Goal: Task Accomplishment & Management: Manage account settings

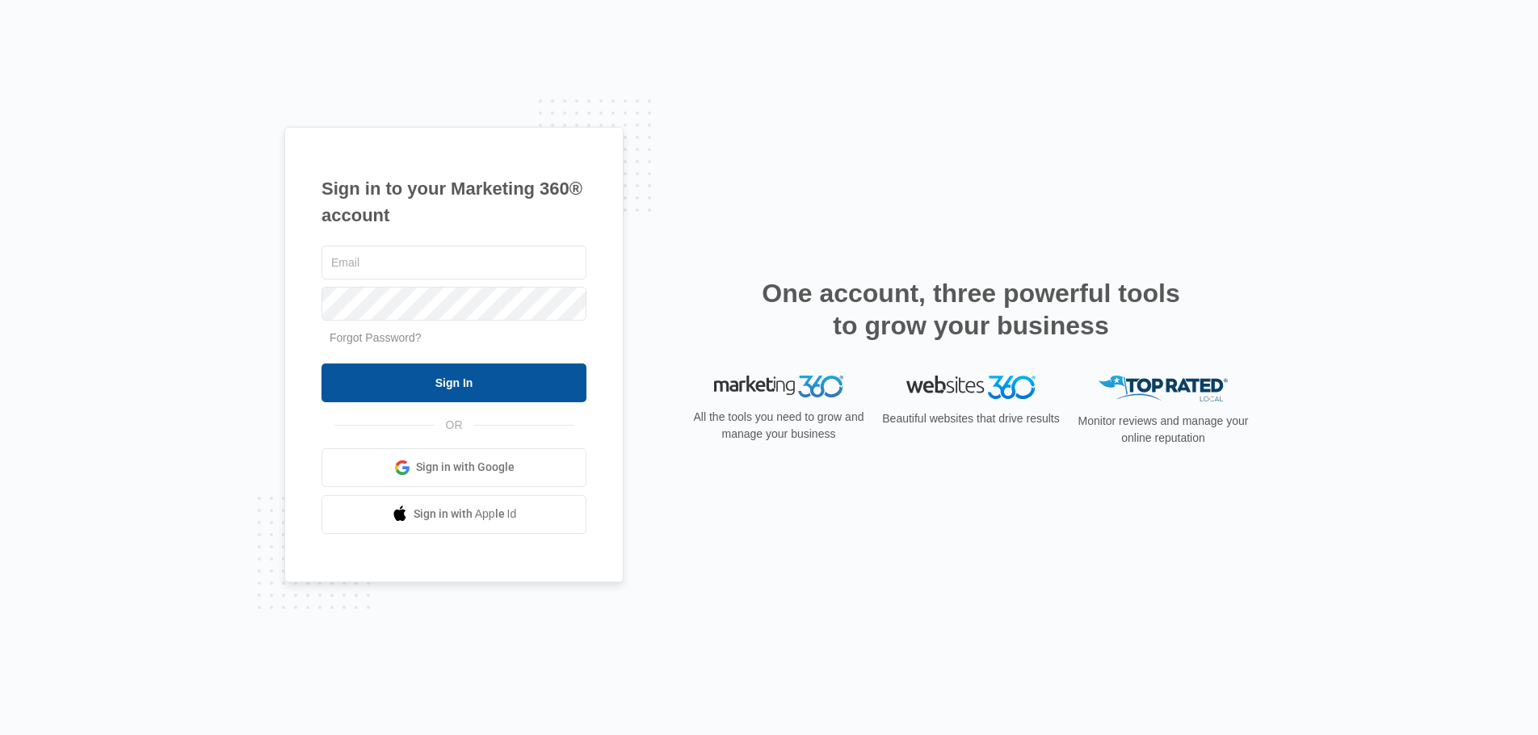
type input "joel.green@madwire.com"
click at [545, 389] on input "Sign In" at bounding box center [453, 383] width 265 height 39
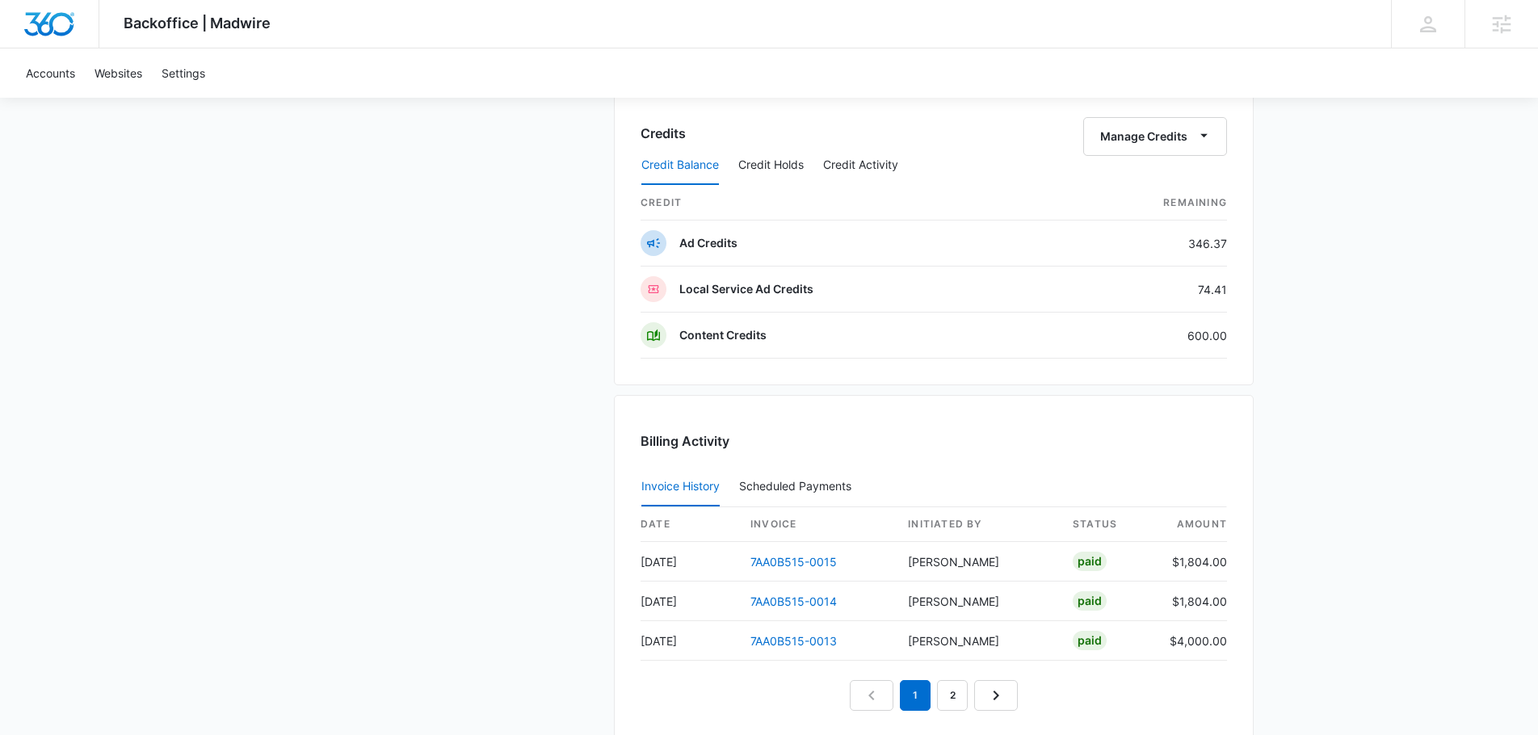
scroll to position [1344, 0]
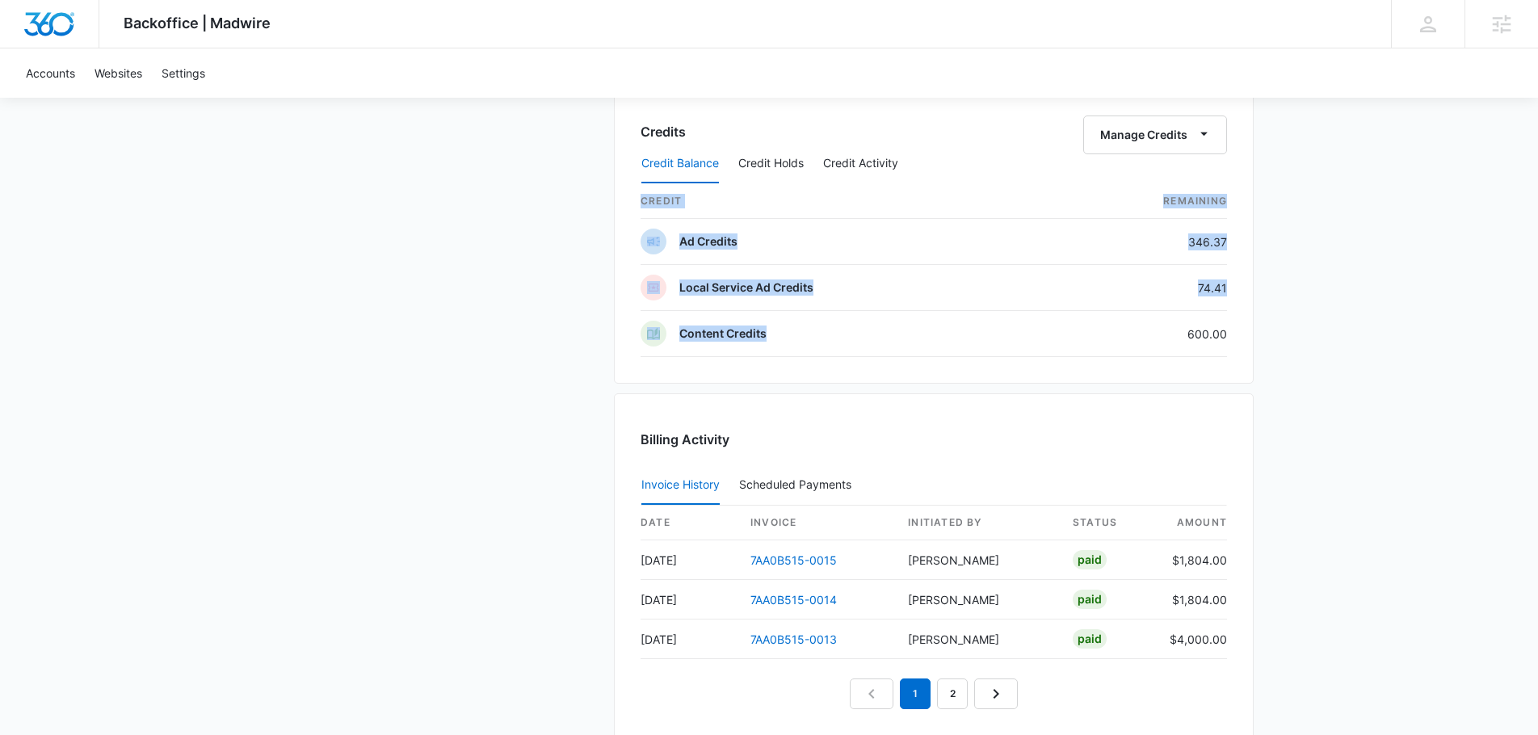
drag, startPoint x: 1188, startPoint y: 334, endPoint x: 1230, endPoint y: 340, distance: 42.4
click at [1230, 339] on div "Credits Manage Credits Credit Balance Credit Holds Credit Activity credit Remai…" at bounding box center [934, 231] width 640 height 305
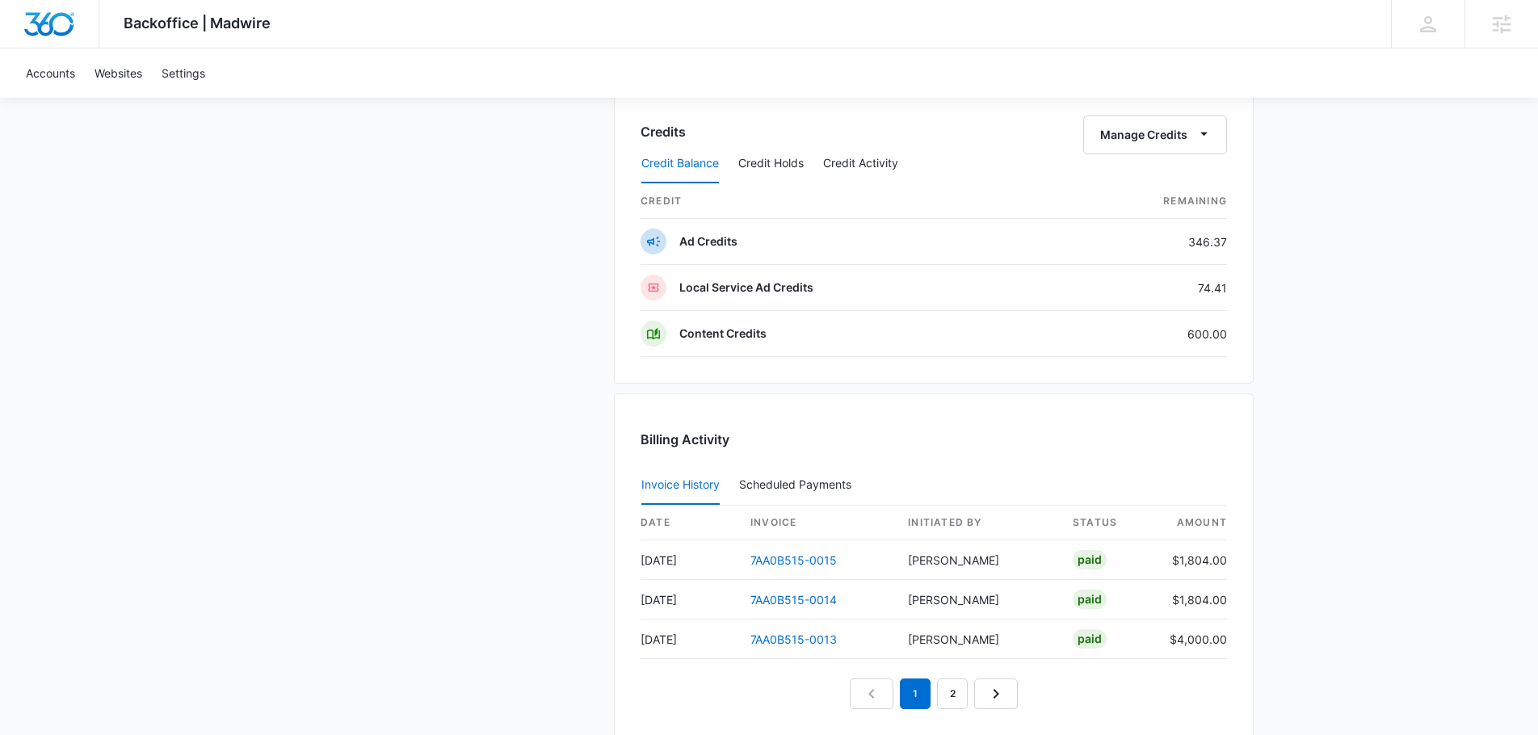
click at [1234, 341] on div "Credits Manage Credits Credit Balance Credit Holds Credit Activity credit Remai…" at bounding box center [934, 231] width 640 height 305
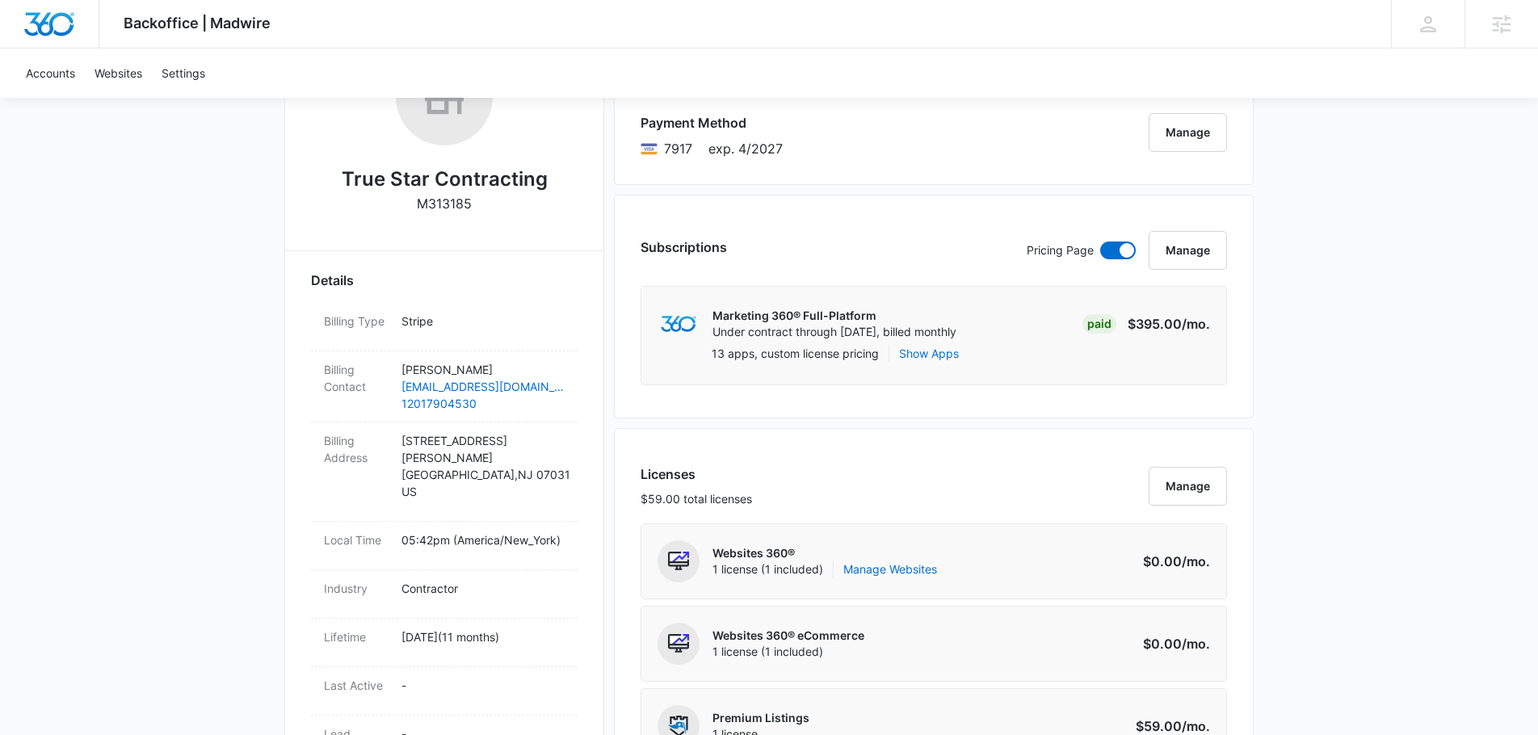
scroll to position [0, 0]
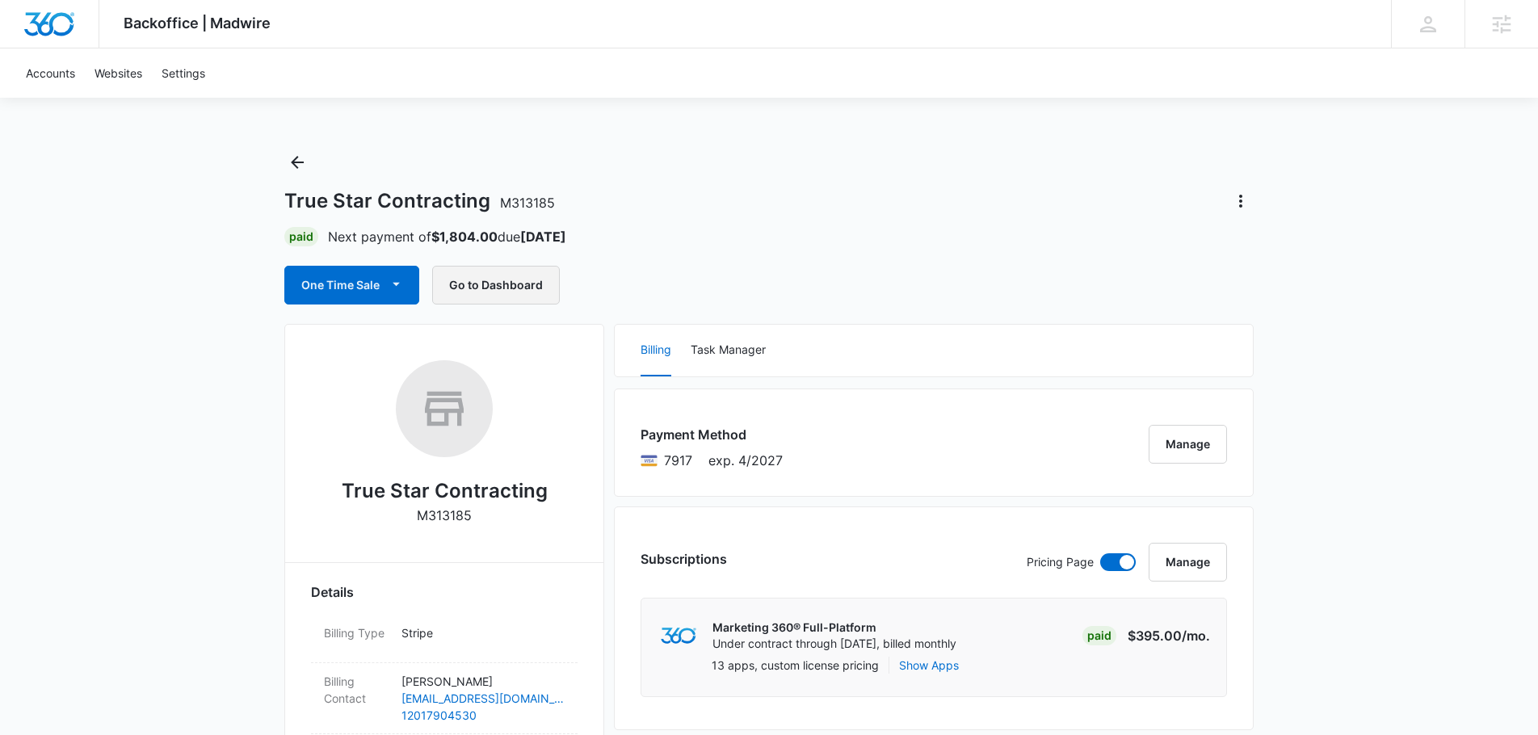
click at [498, 288] on button "Go to Dashboard" at bounding box center [496, 285] width 128 height 39
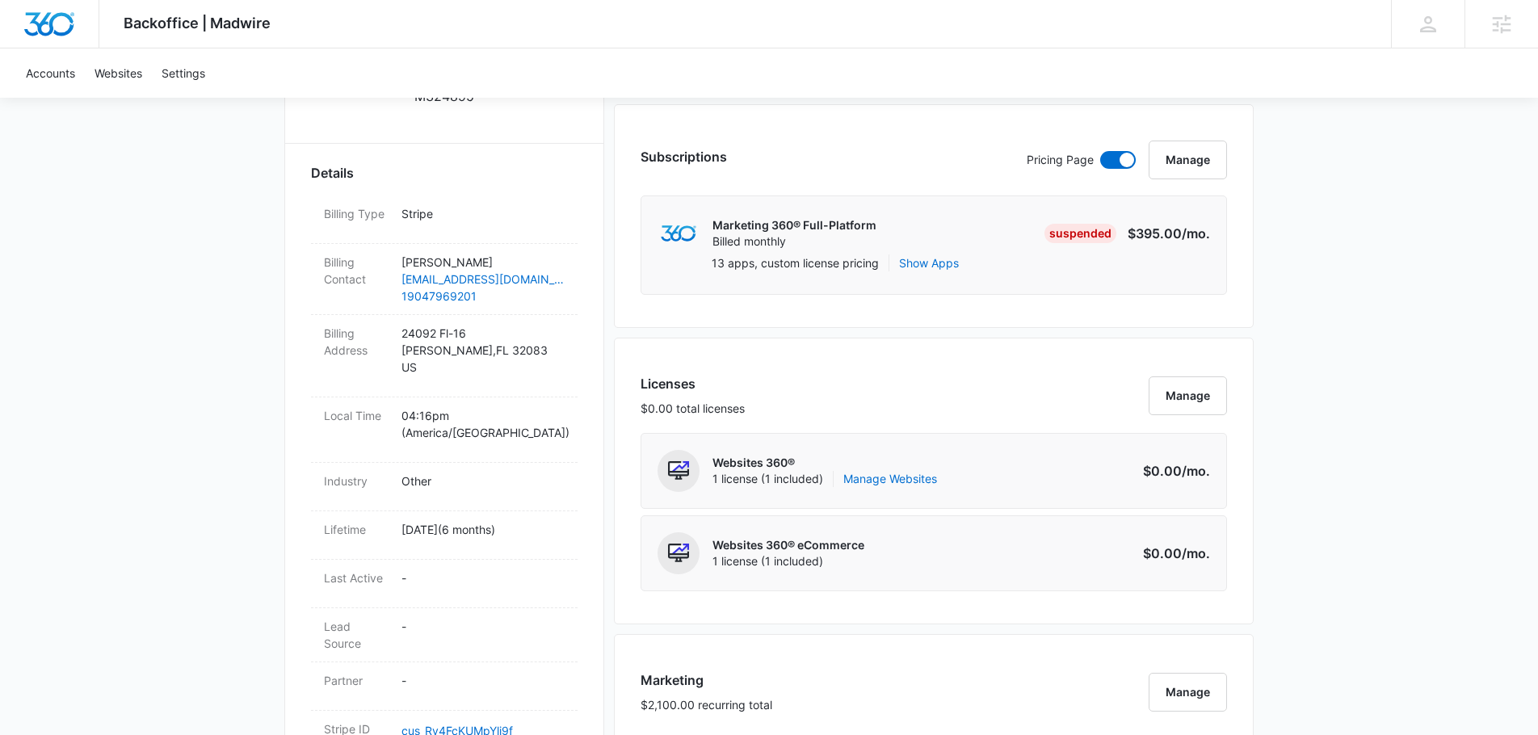
scroll to position [415, 0]
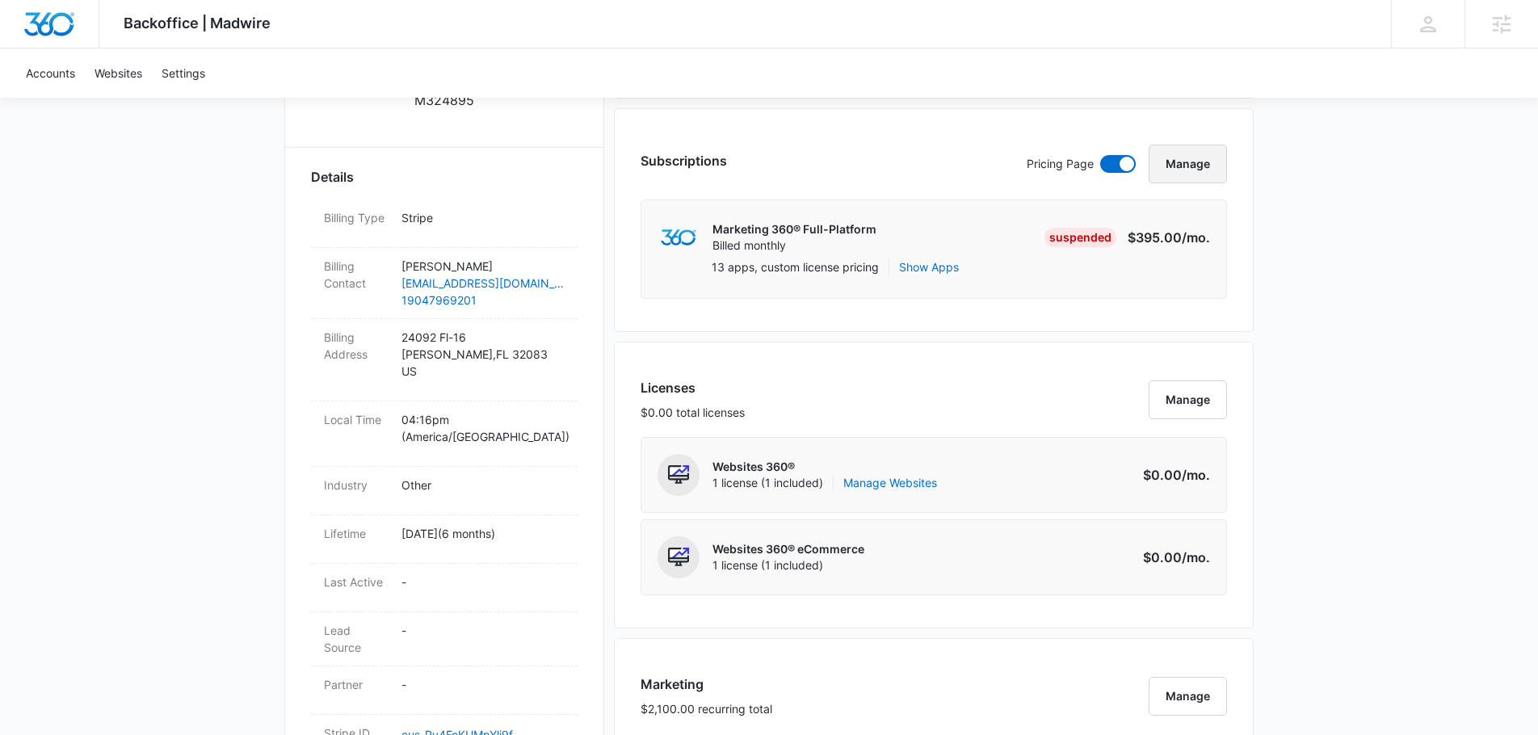
click at [1193, 170] on button "Manage" at bounding box center [1188, 164] width 78 height 39
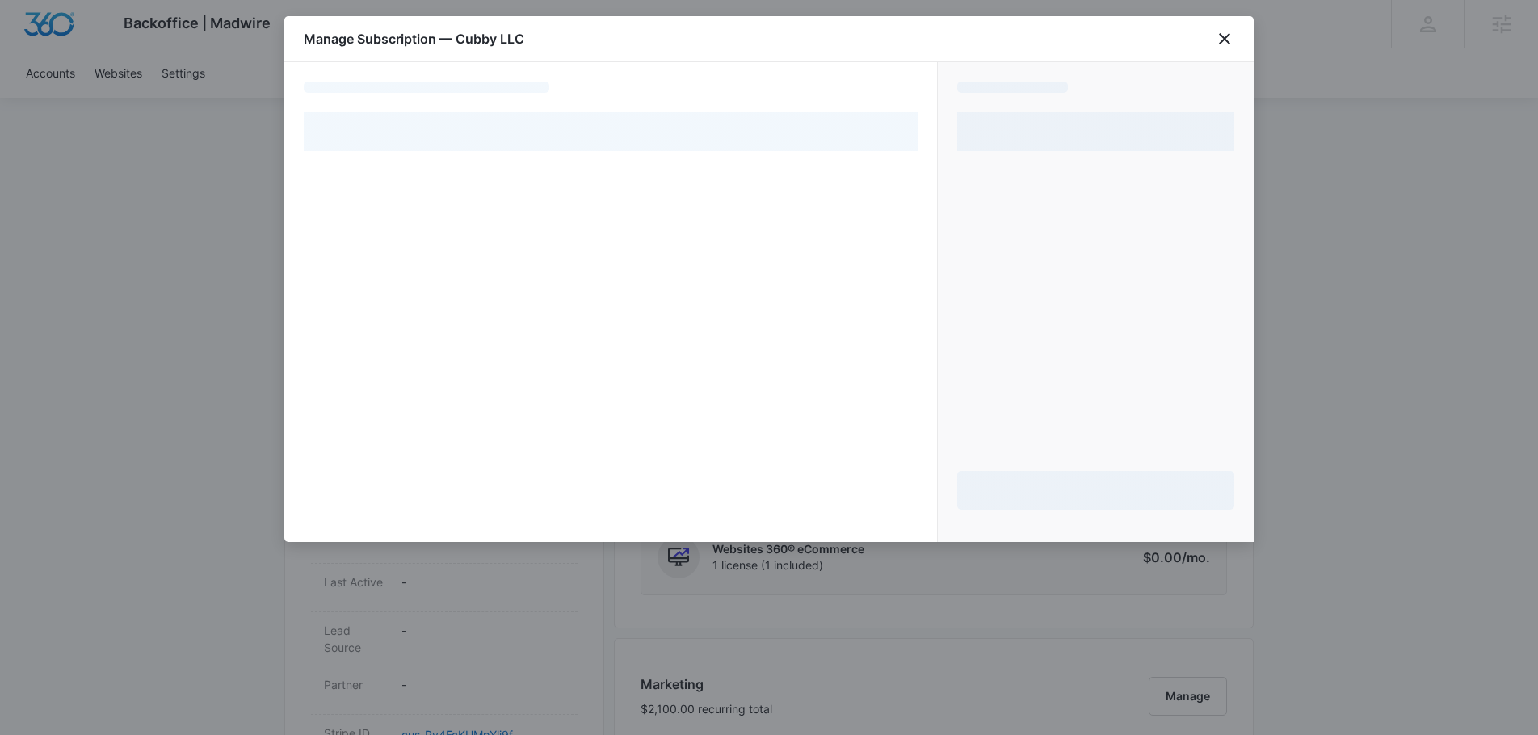
select select "MANUAL_INVOICE"
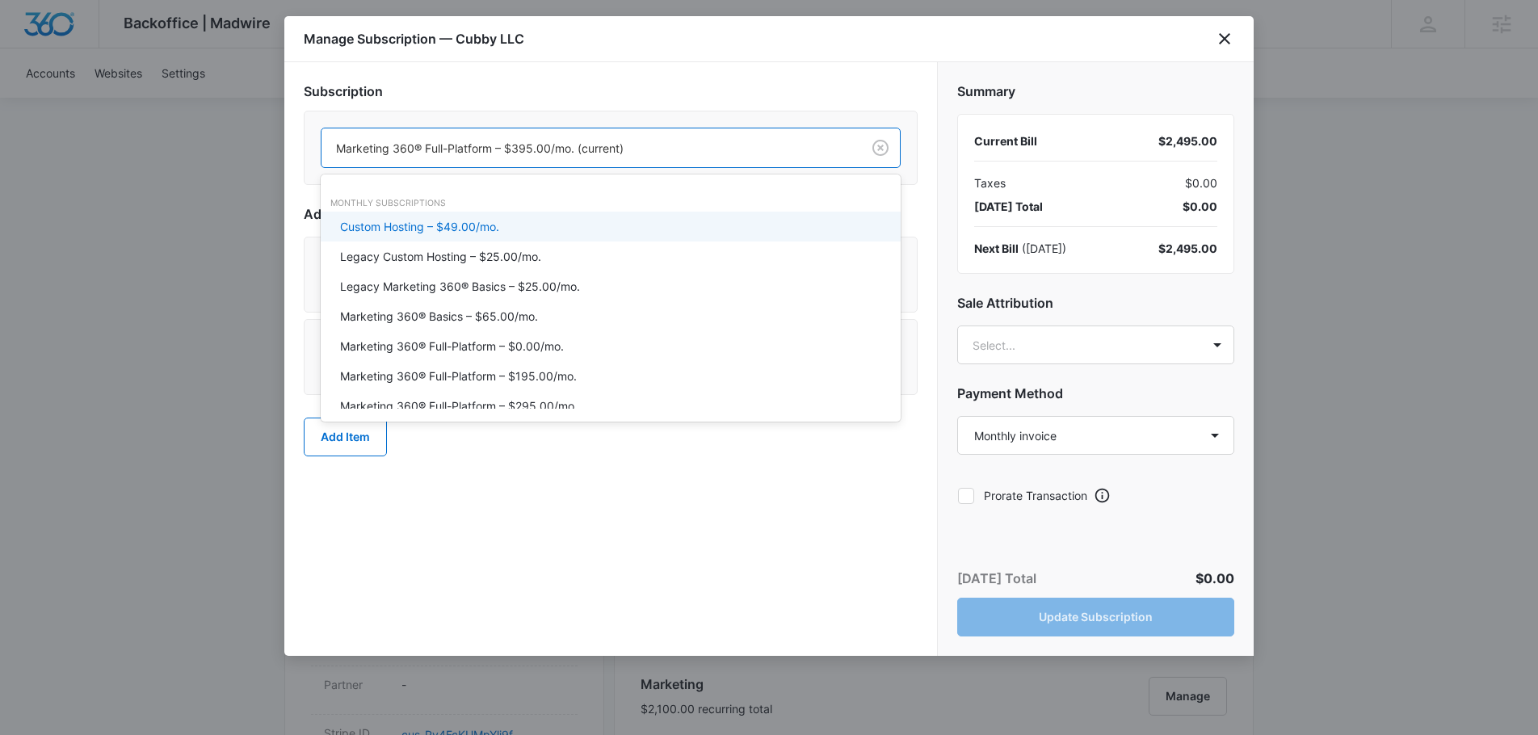
click at [647, 164] on div "Marketing 360® Full-Platform – $395.00/mo. (current)" at bounding box center [591, 148] width 540 height 36
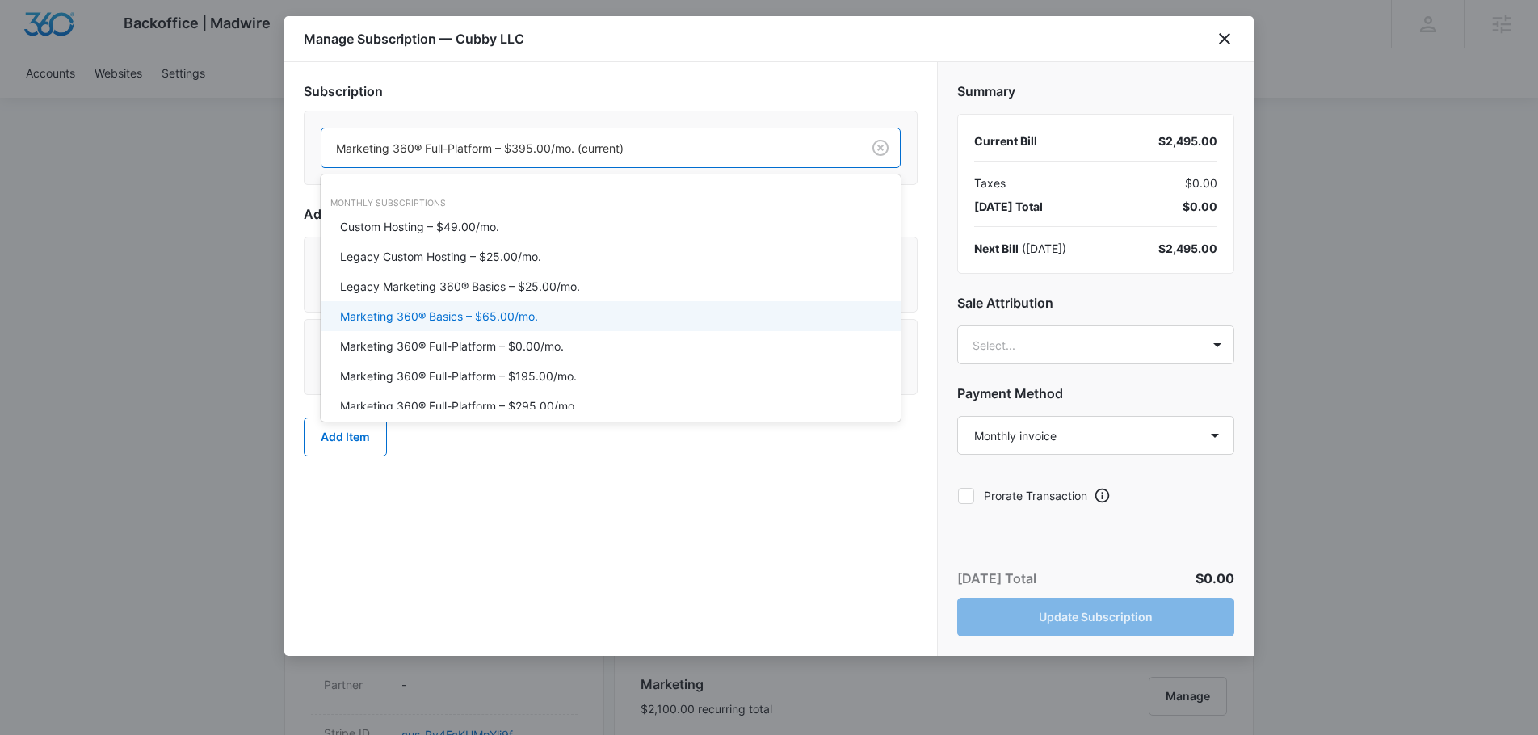
click at [450, 315] on p "Marketing 360® Basics – $65.00/mo." at bounding box center [439, 316] width 198 height 17
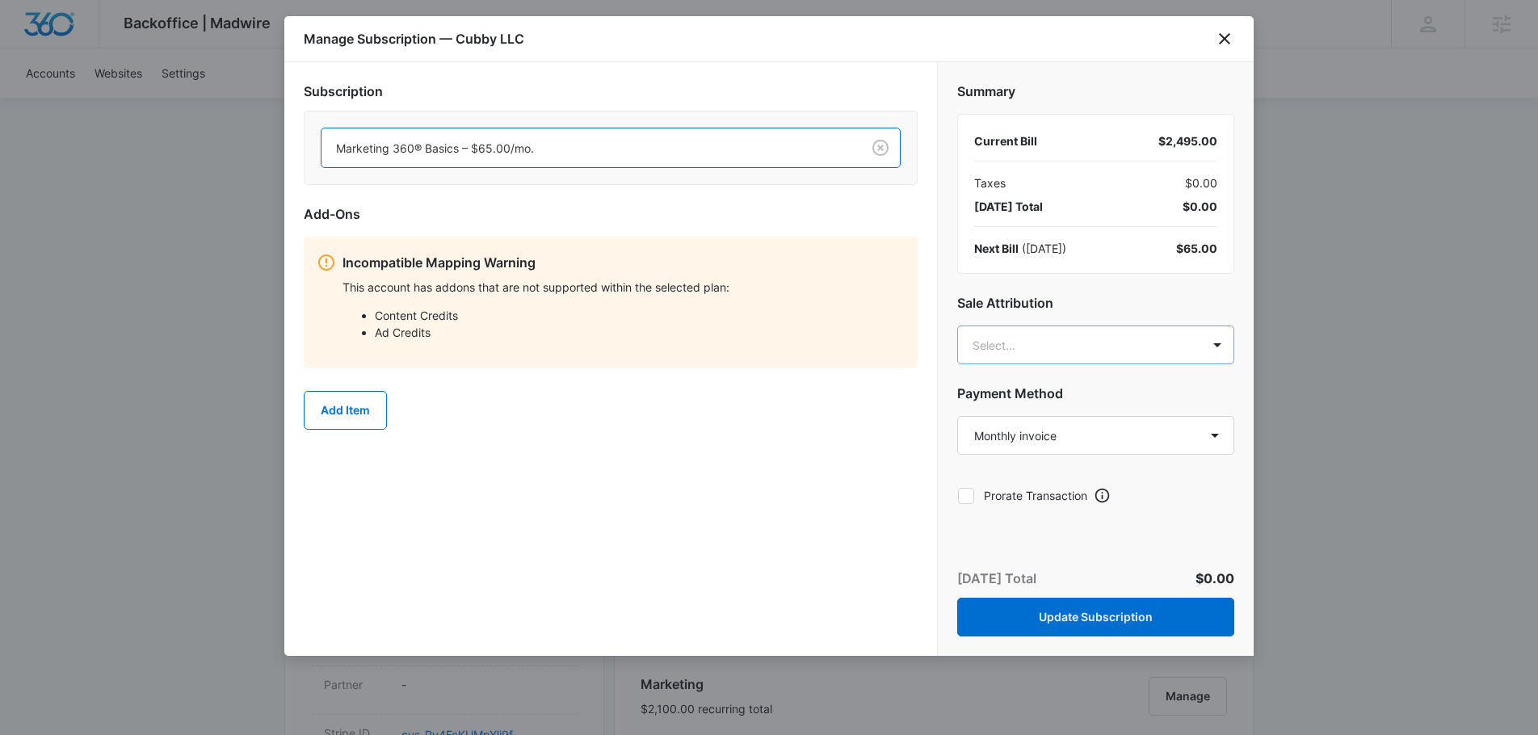
click at [1081, 351] on body "Backoffice | Madwire Apps Settings JG [PERSON_NAME] [DOMAIN_NAME][EMAIL_ADDRESS…" at bounding box center [769, 718] width 1538 height 2266
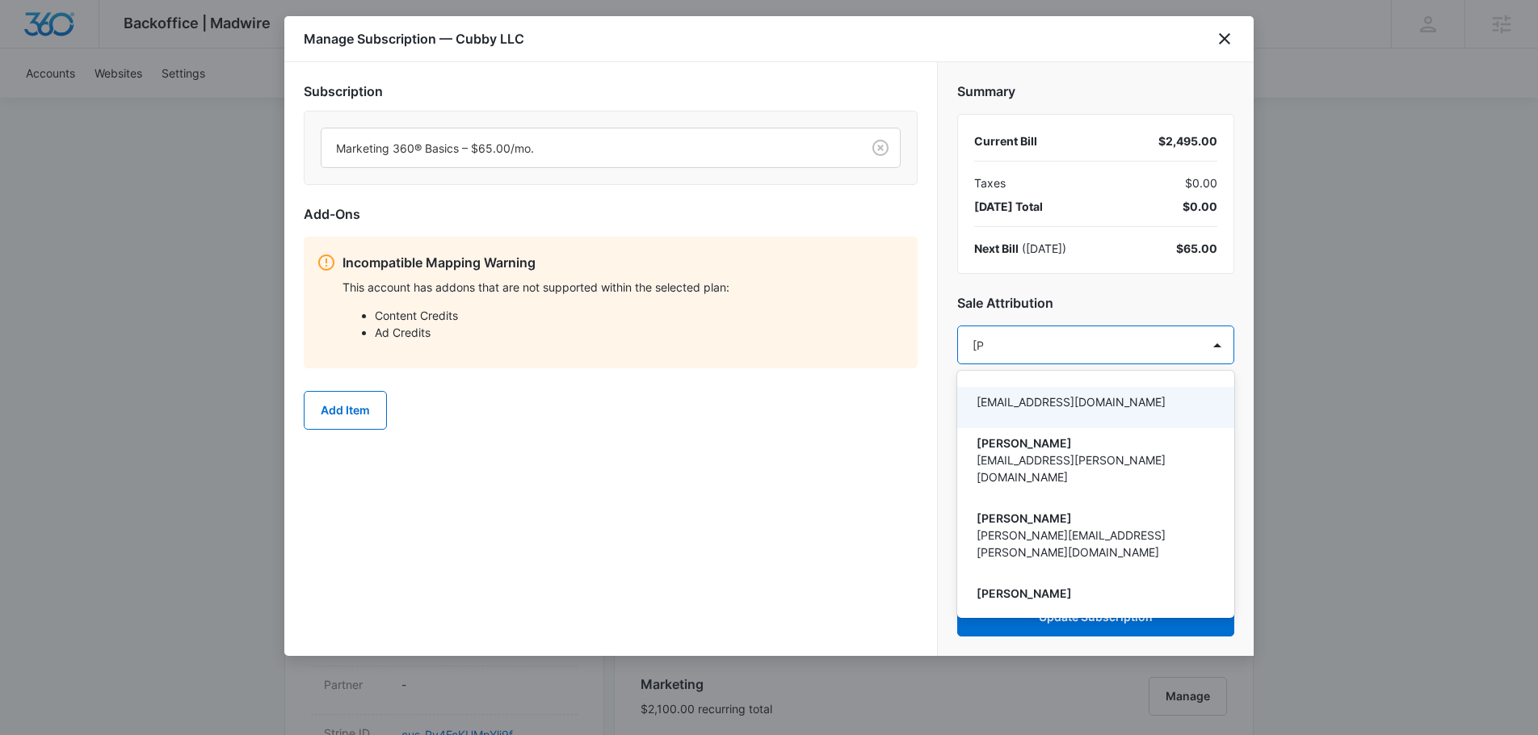
type input "[PERSON_NAME]"
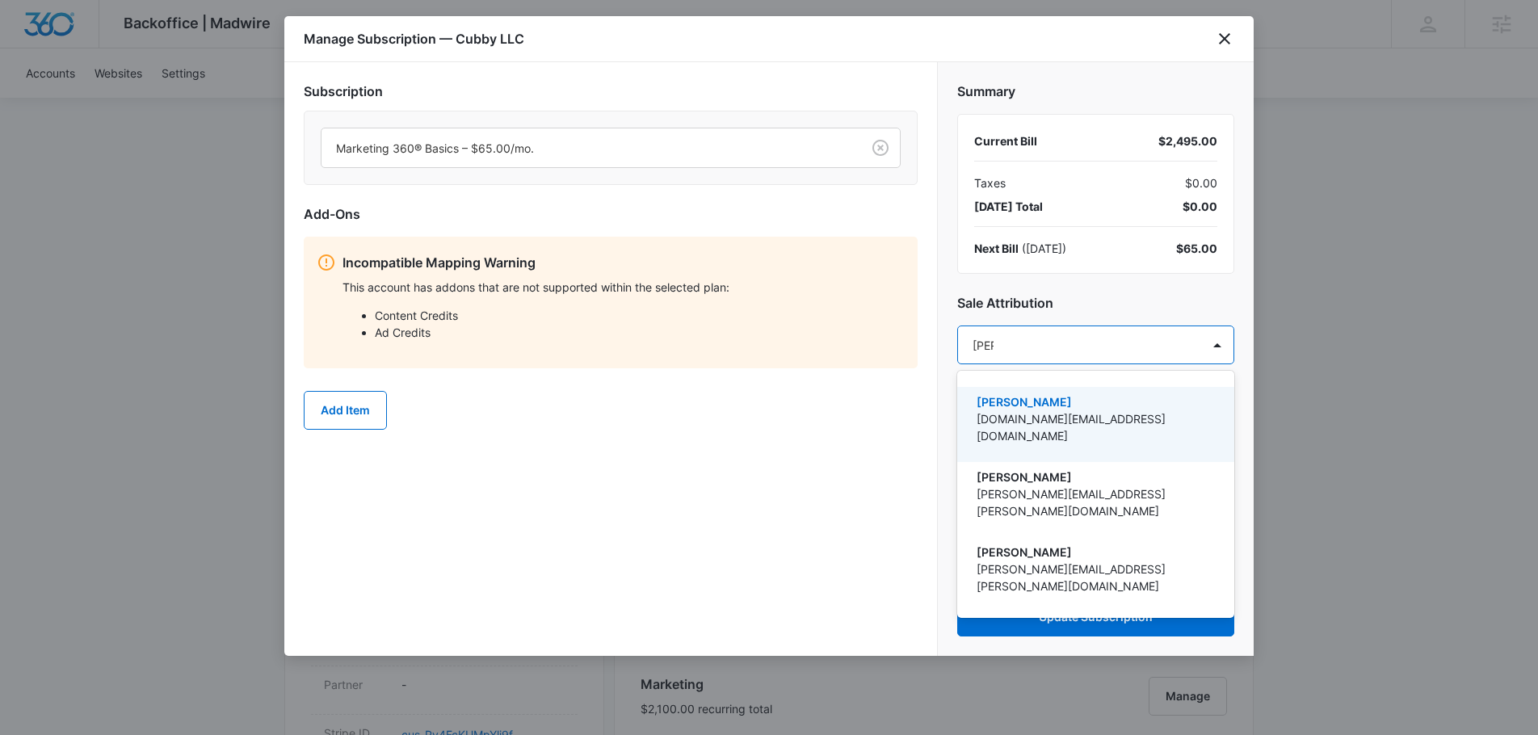
click at [1088, 404] on p "[PERSON_NAME]" at bounding box center [1094, 401] width 235 height 17
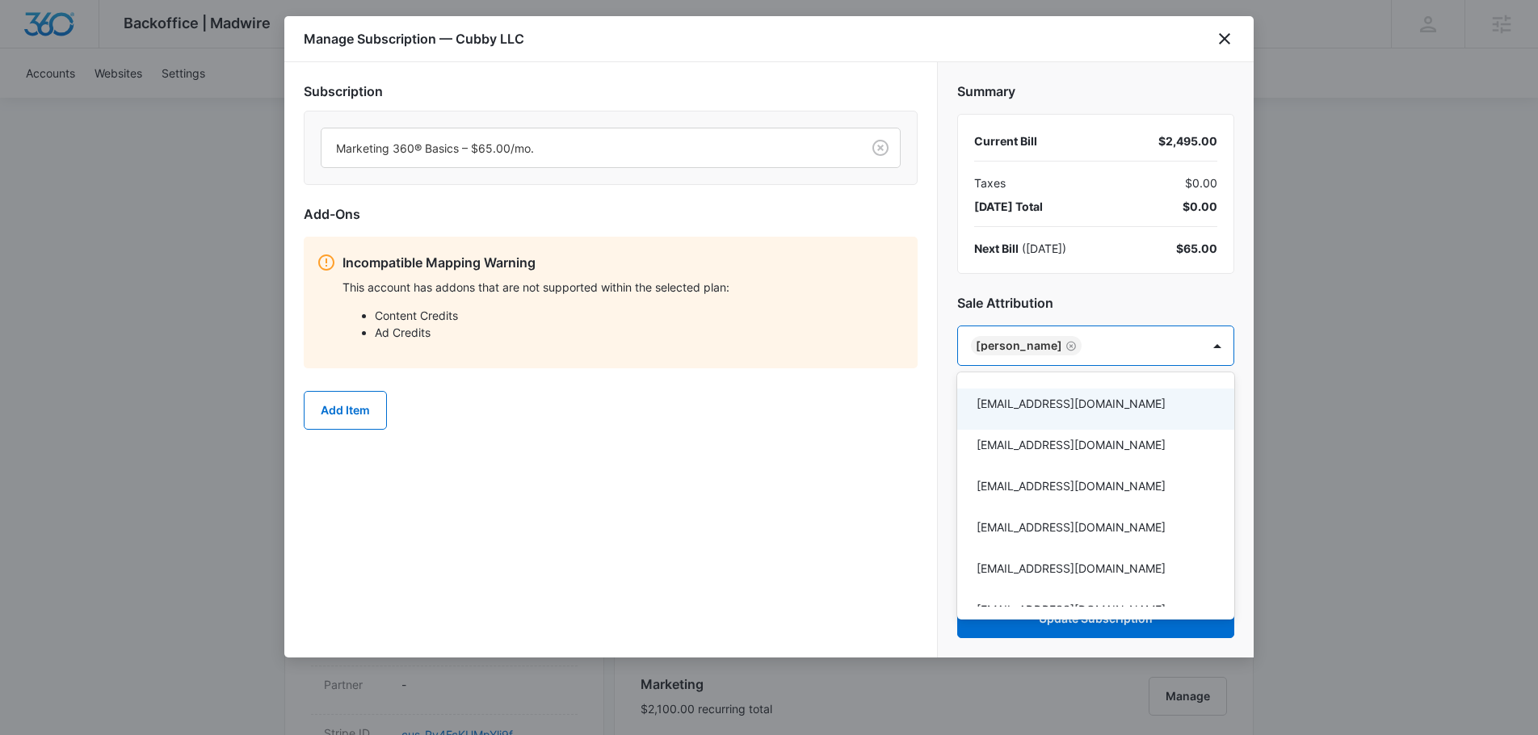
click at [729, 458] on div at bounding box center [769, 367] width 1538 height 735
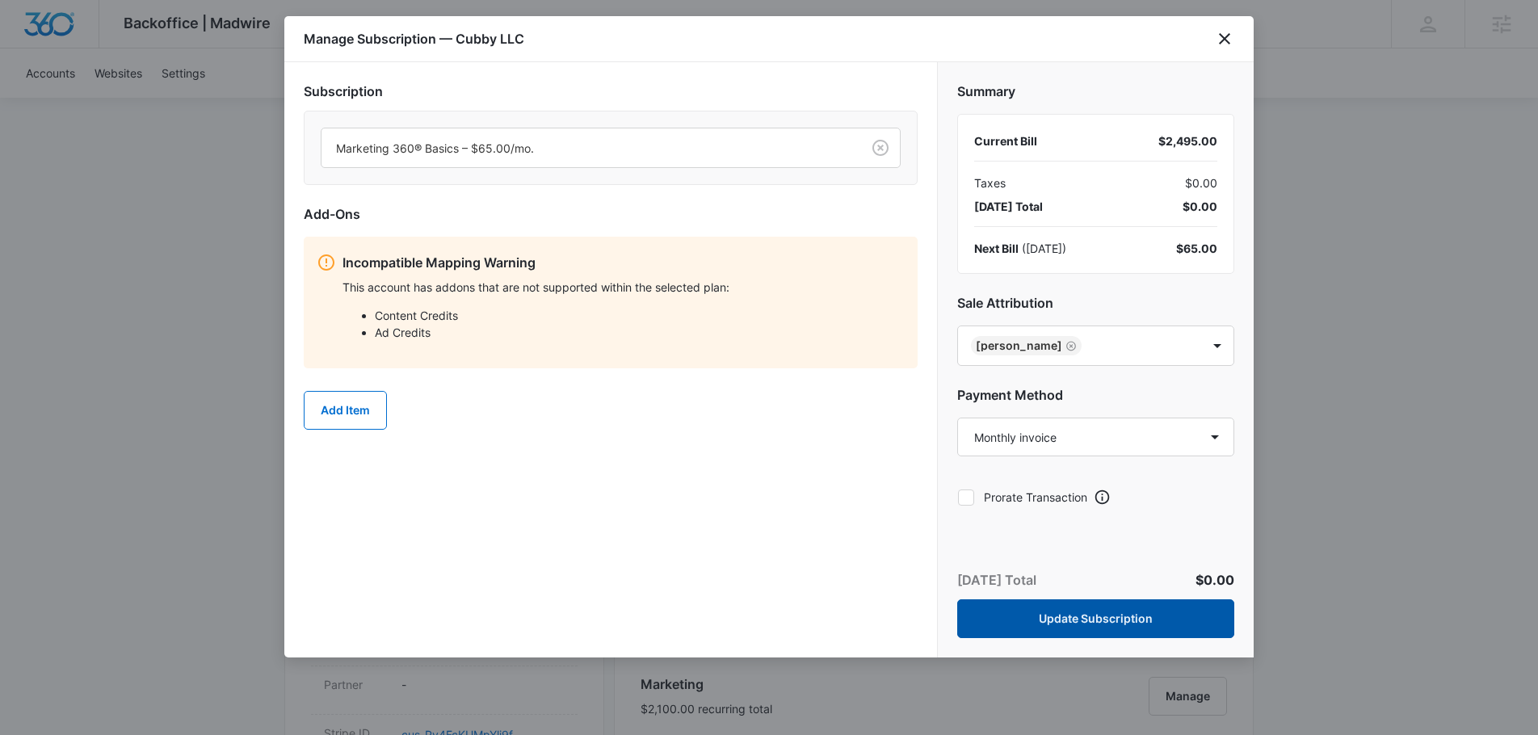
click at [1158, 622] on button "Update Subscription" at bounding box center [1095, 618] width 277 height 39
click at [1155, 622] on button "Update Subscription" at bounding box center [1095, 618] width 277 height 39
click at [1069, 620] on button "Update Subscription" at bounding box center [1095, 618] width 277 height 39
click at [1068, 620] on button "Update Subscription" at bounding box center [1095, 618] width 277 height 39
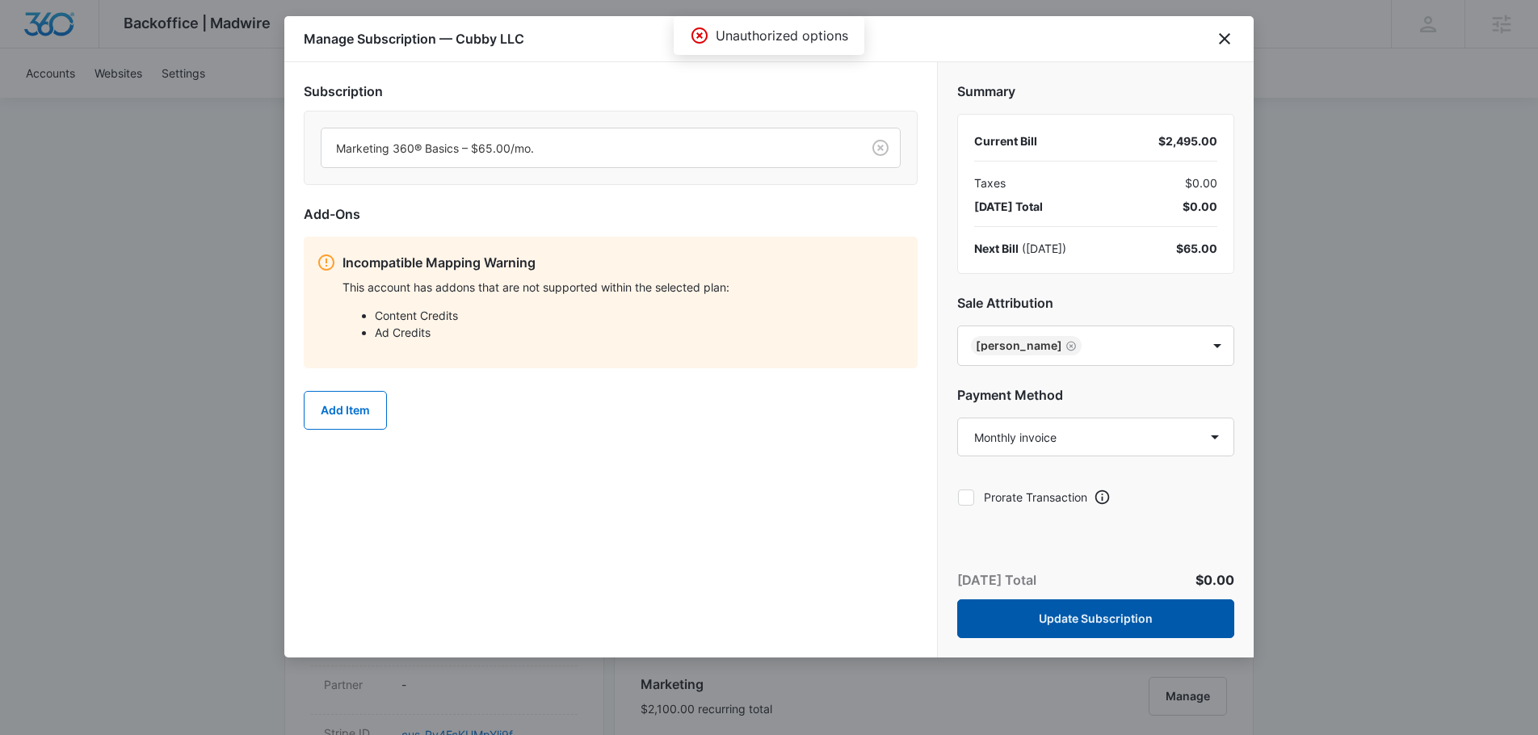
click at [1068, 620] on button "Update Subscription" at bounding box center [1095, 618] width 277 height 39
click at [1066, 620] on button "Update Subscription" at bounding box center [1095, 618] width 277 height 39
click at [1221, 40] on icon "close" at bounding box center [1224, 38] width 19 height 19
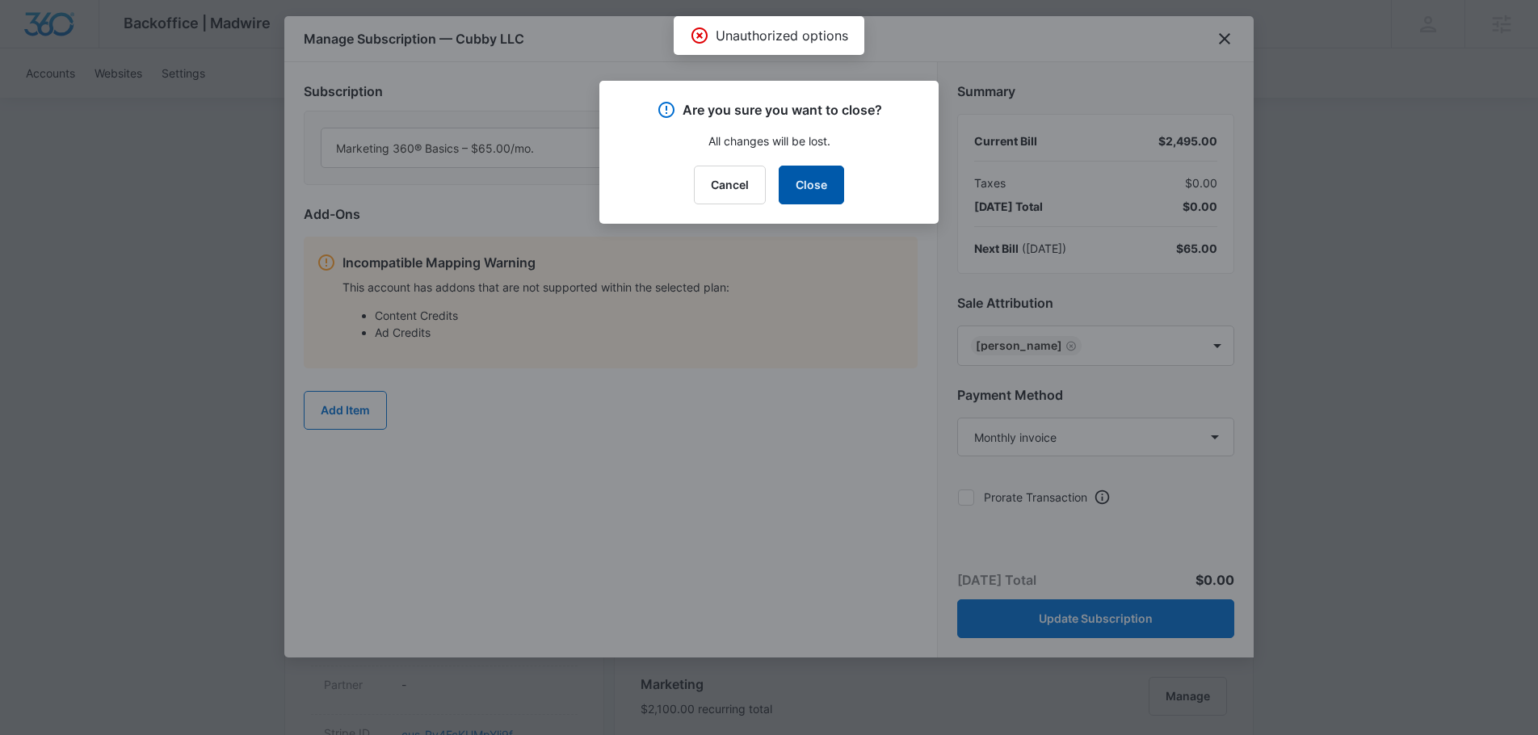
click at [816, 167] on button "Close" at bounding box center [811, 185] width 65 height 39
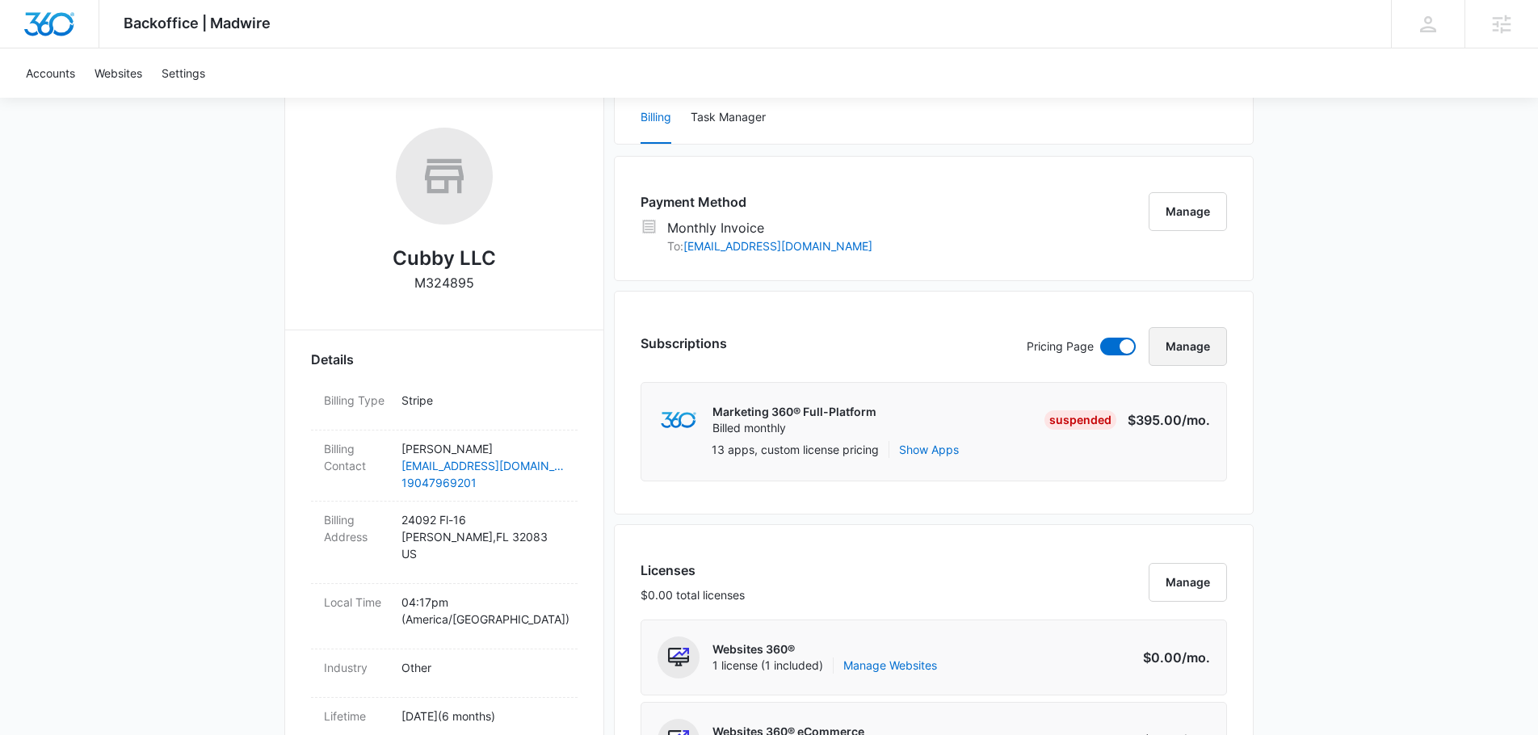
scroll to position [242, 0]
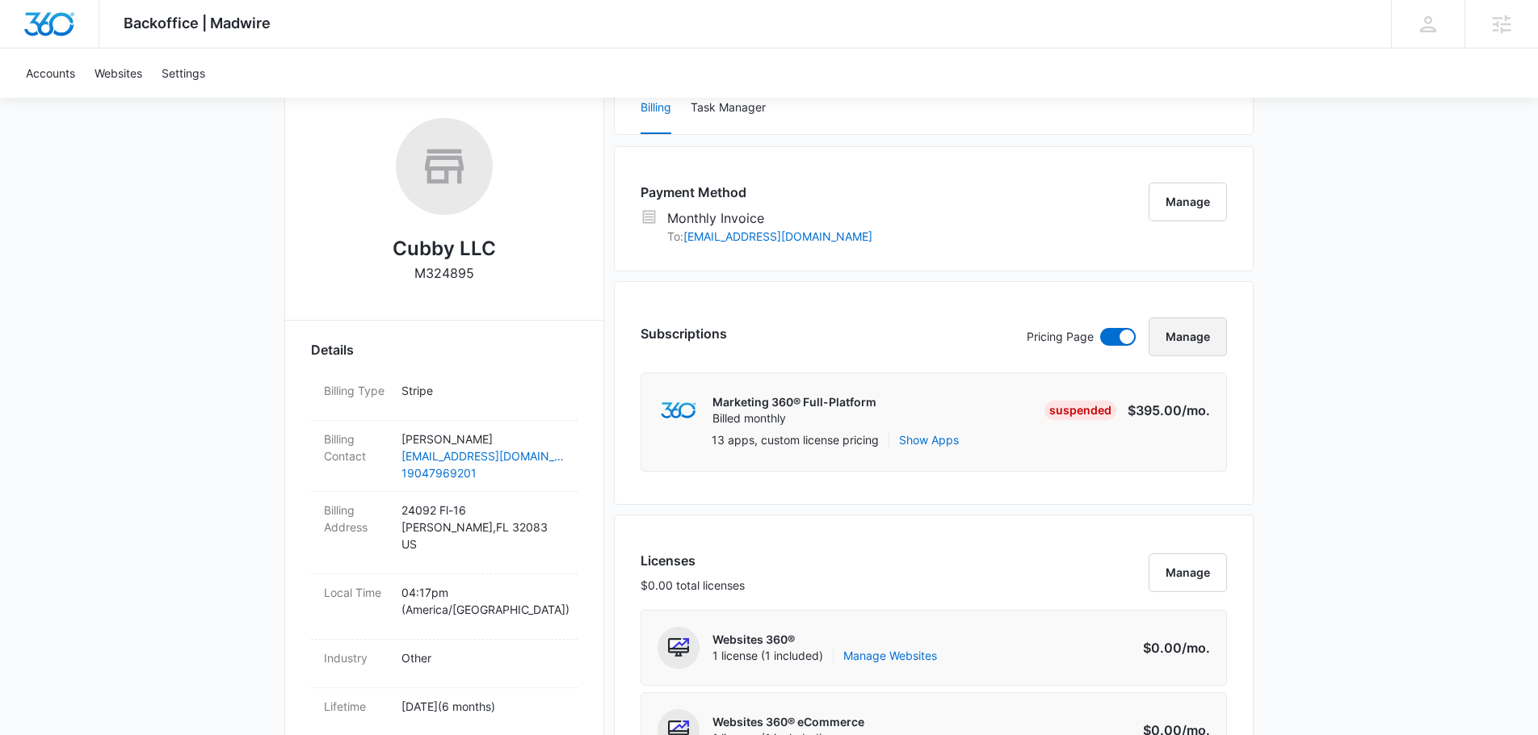
click at [1188, 346] on button "Manage" at bounding box center [1188, 336] width 78 height 39
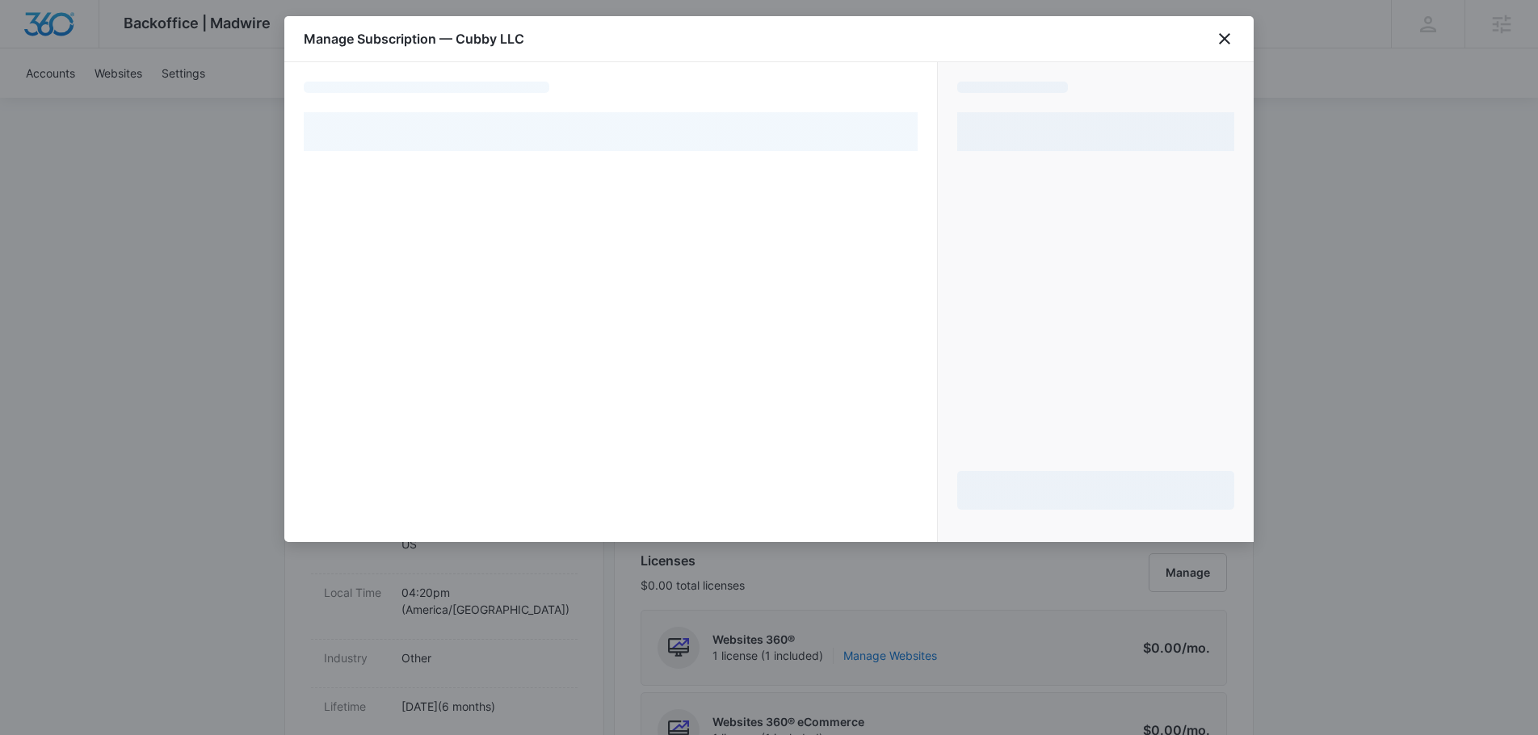
select select "MANUAL_INVOICE"
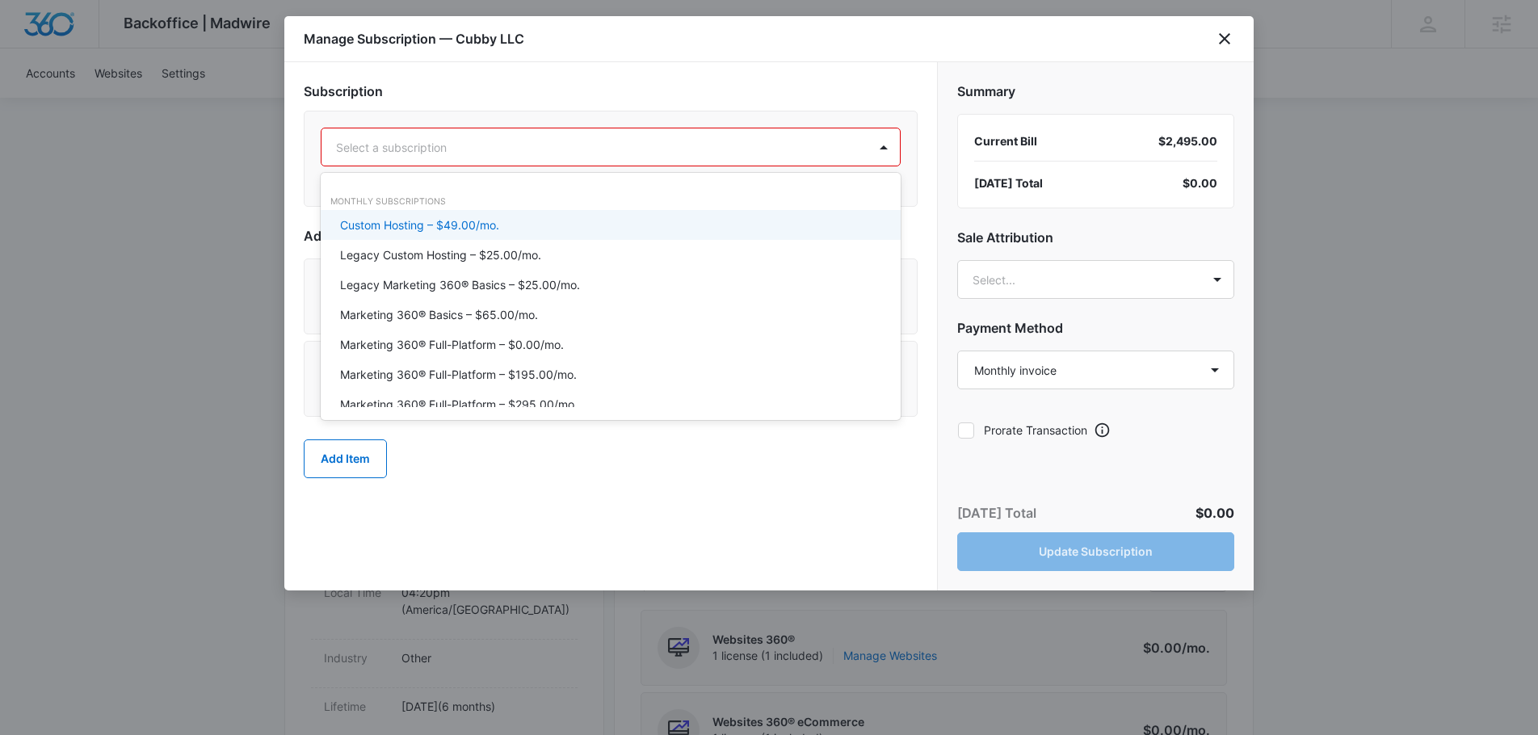
click at [727, 159] on div "Select a subscription" at bounding box center [594, 147] width 546 height 36
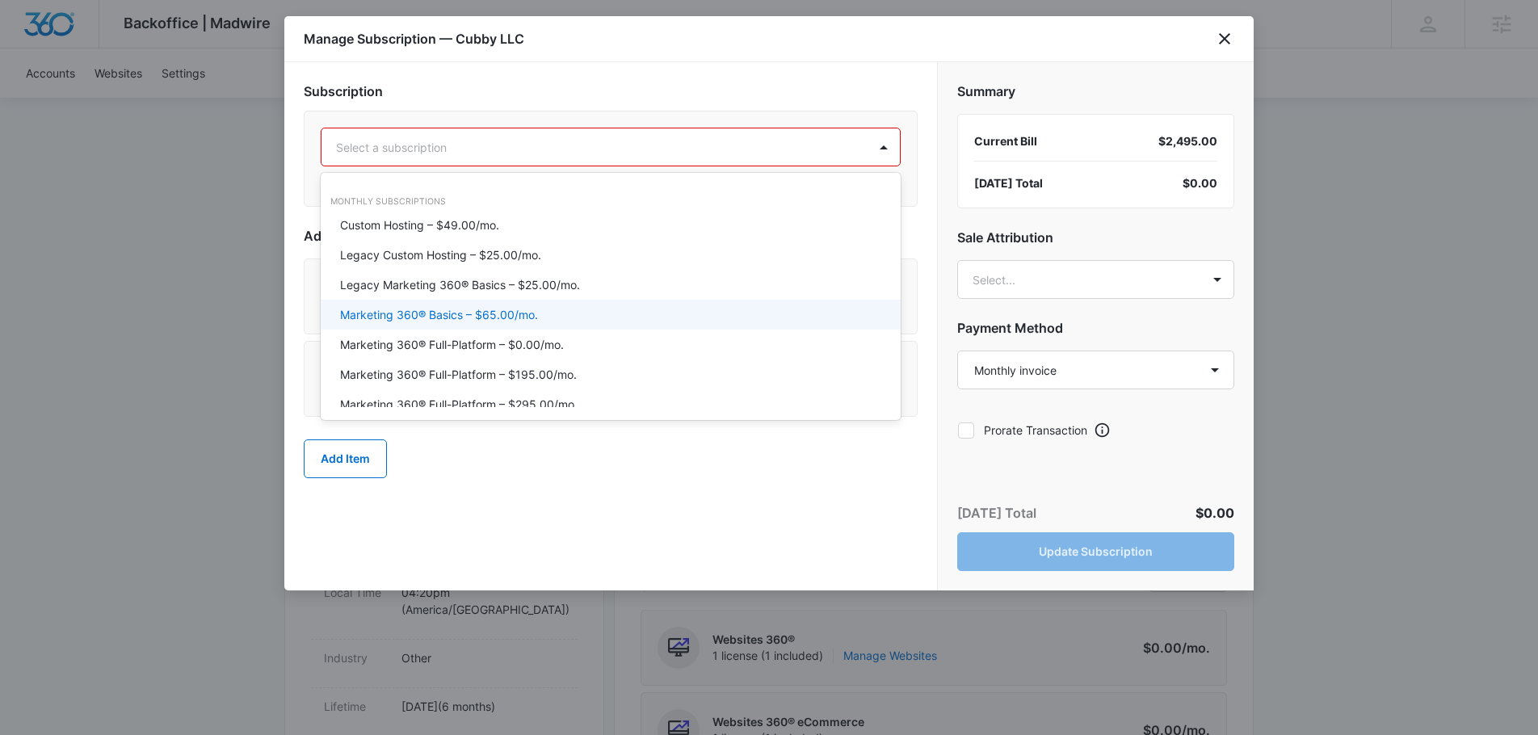
click at [523, 320] on p "Marketing 360® Basics – $65.00/mo." at bounding box center [439, 314] width 198 height 17
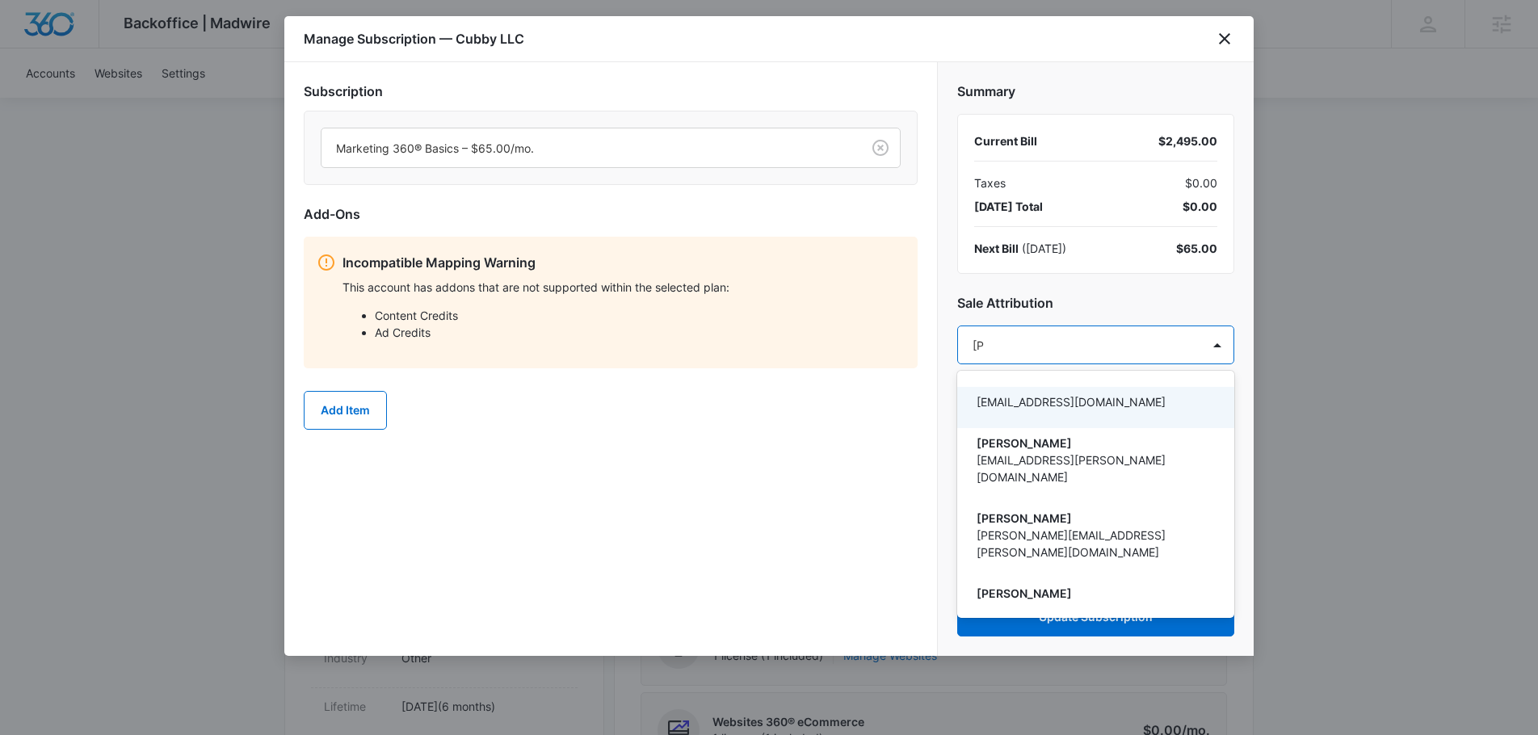
type input "[PERSON_NAME]"
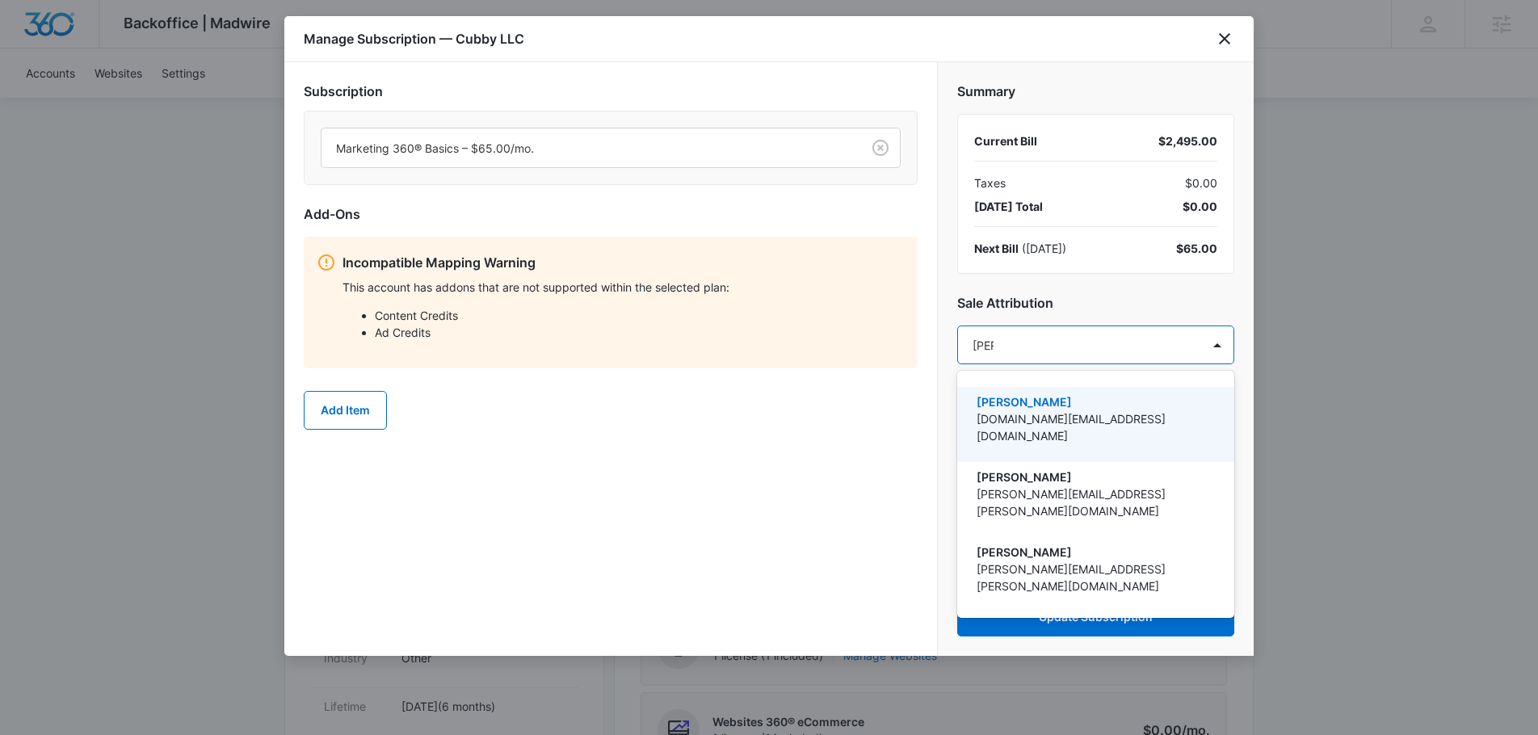
click at [1003, 430] on div "[PERSON_NAME] [DOMAIN_NAME][EMAIL_ADDRESS][DOMAIN_NAME]" at bounding box center [1094, 424] width 235 height 62
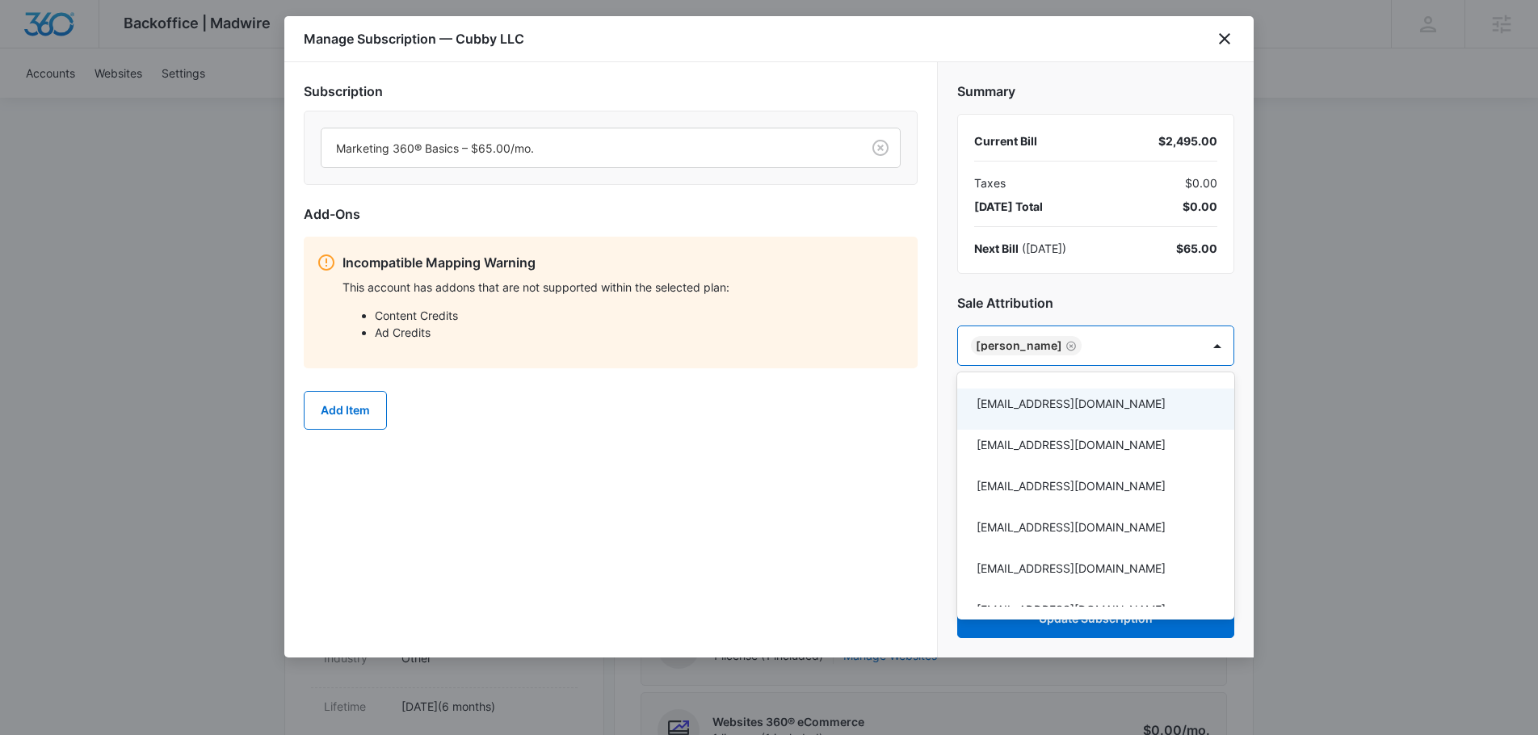
drag, startPoint x: 737, startPoint y: 404, endPoint x: 746, endPoint y: 406, distance: 9.0
click at [738, 404] on div at bounding box center [769, 367] width 1538 height 735
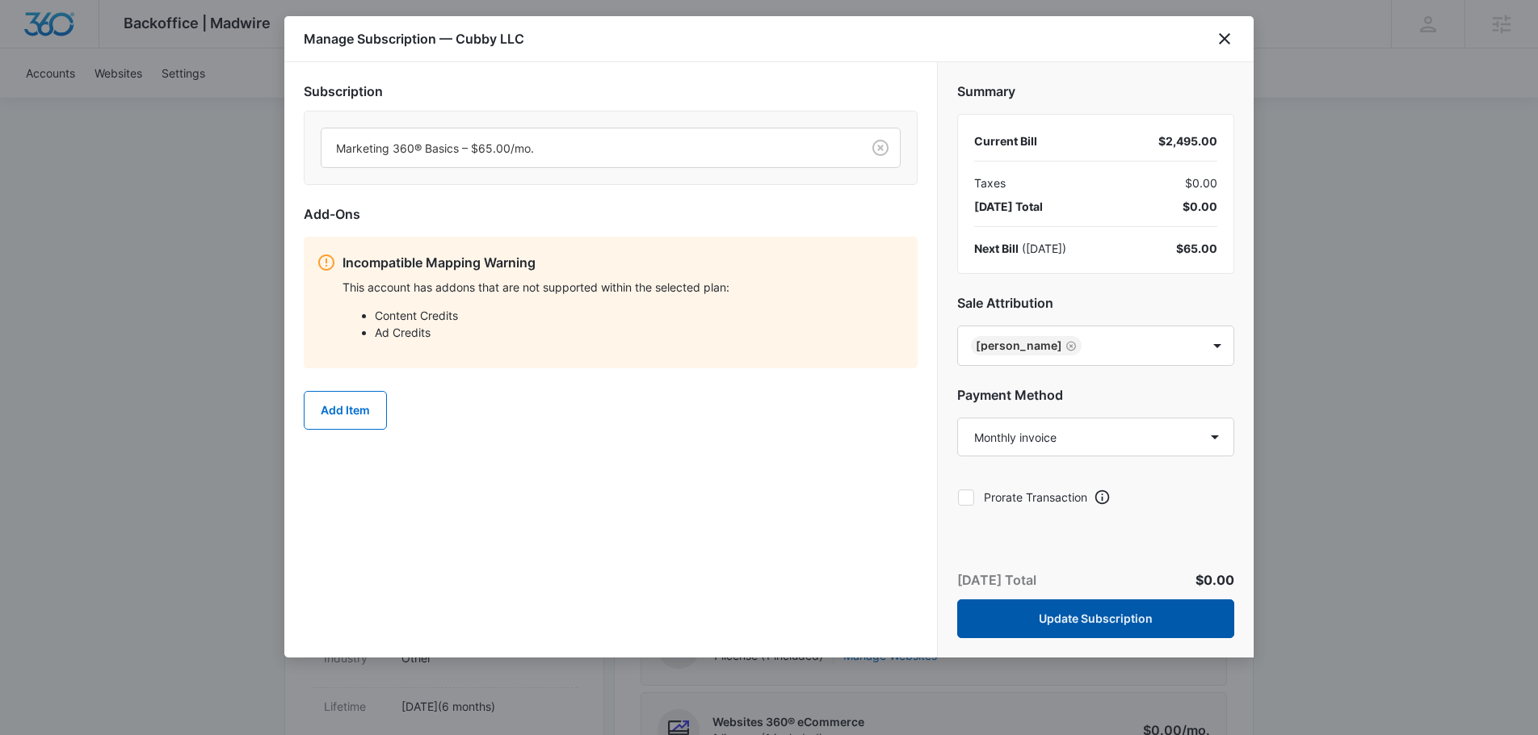
click at [1131, 623] on button "Update Subscription" at bounding box center [1095, 618] width 277 height 39
click at [1225, 43] on icon "close" at bounding box center [1224, 38] width 19 height 19
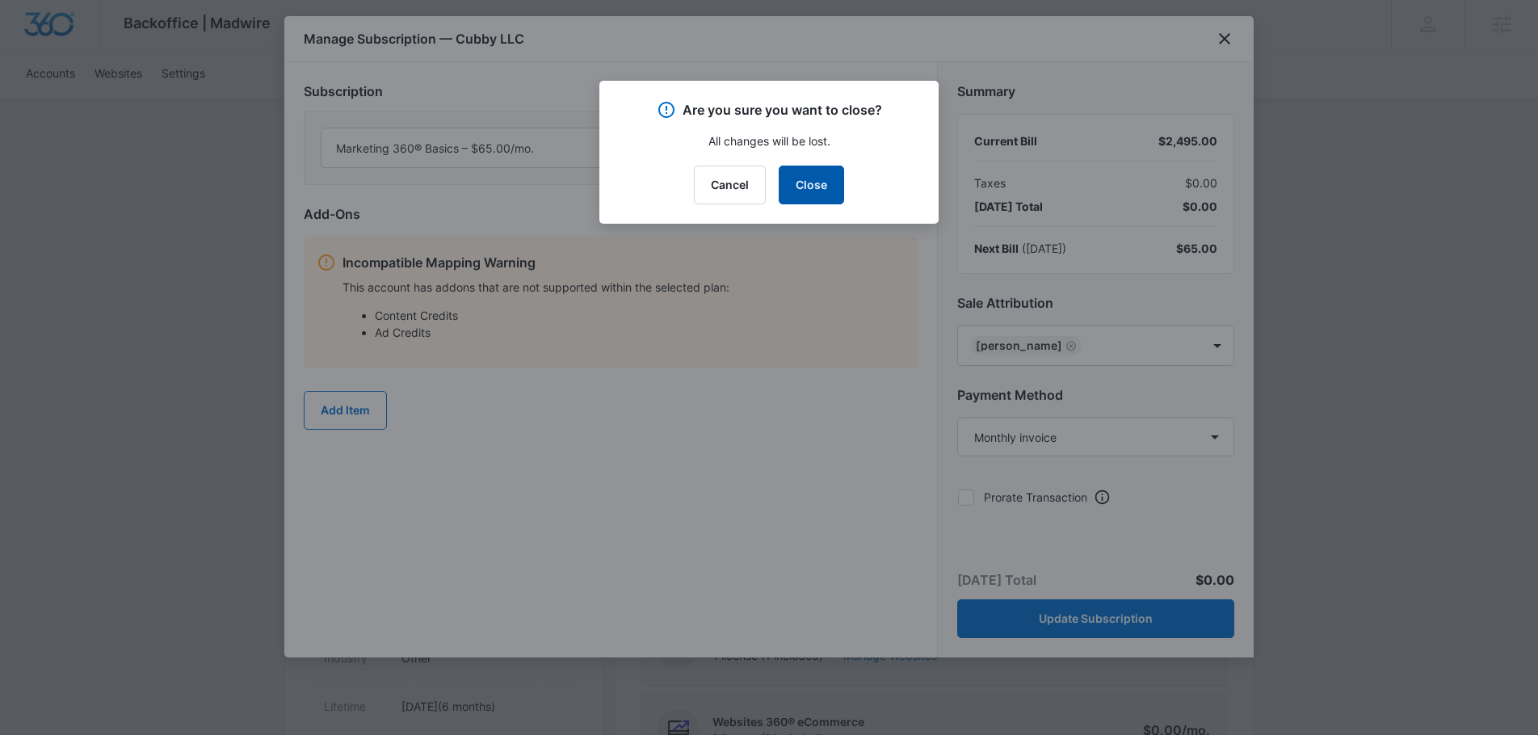
click at [830, 192] on button "Close" at bounding box center [811, 185] width 65 height 39
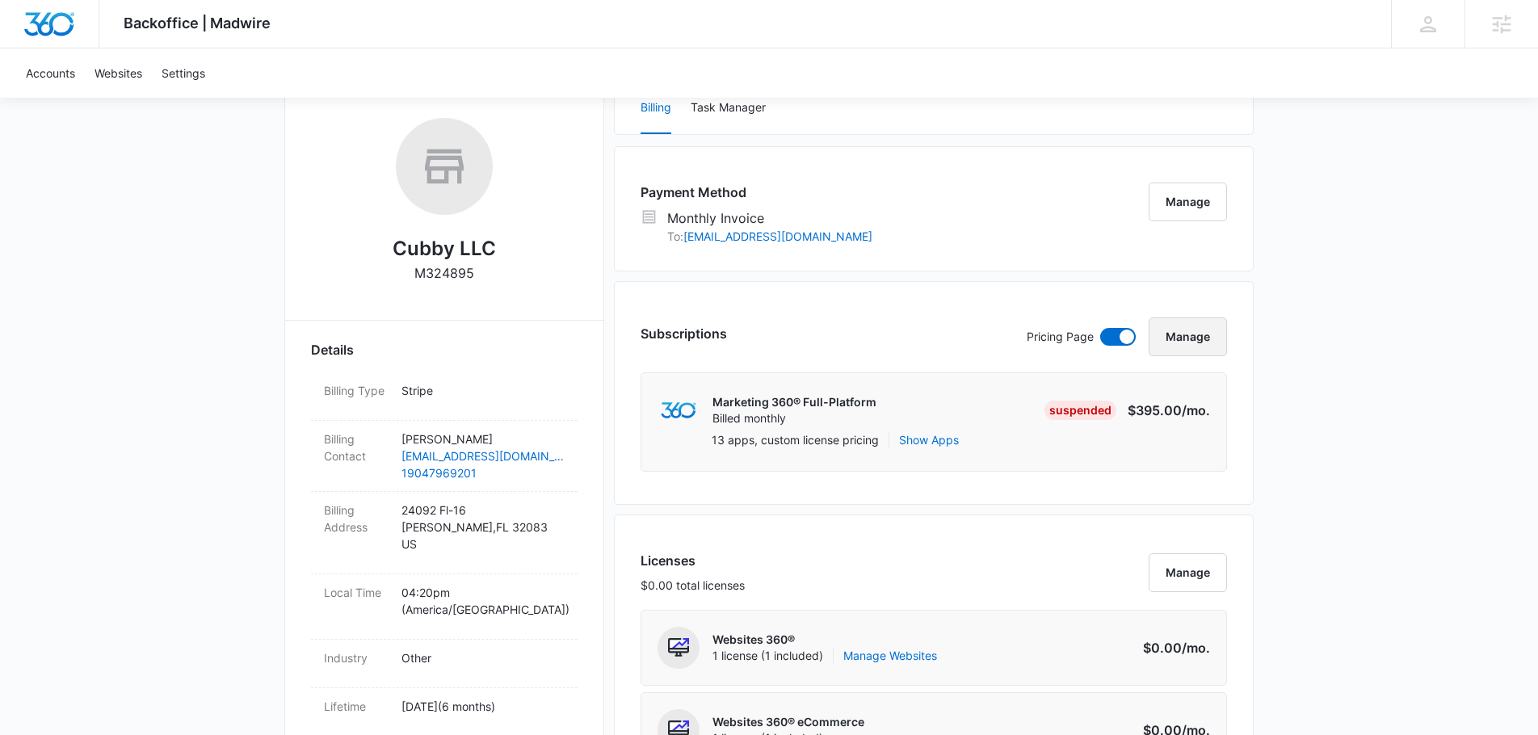
scroll to position [207, 0]
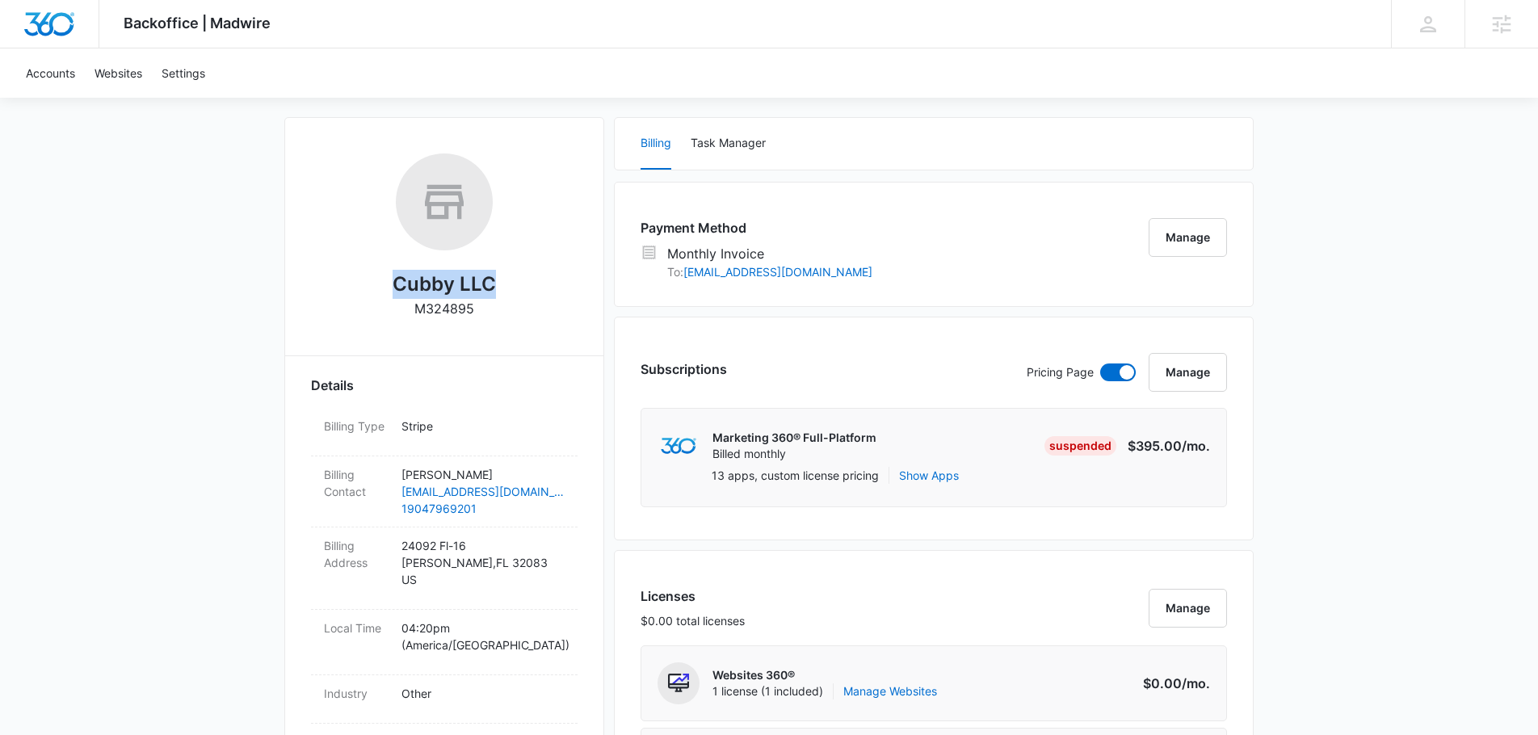
drag, startPoint x: 460, startPoint y: 289, endPoint x: 498, endPoint y: 313, distance: 44.4
click at [507, 312] on div "Cubby LLC M324895" at bounding box center [444, 241] width 267 height 176
click at [481, 316] on div "Cubby LLC M324895" at bounding box center [444, 241] width 267 height 176
drag, startPoint x: 464, startPoint y: 312, endPoint x: 402, endPoint y: 282, distance: 69.0
click at [390, 285] on div "Cubby LLC M324895" at bounding box center [444, 241] width 267 height 176
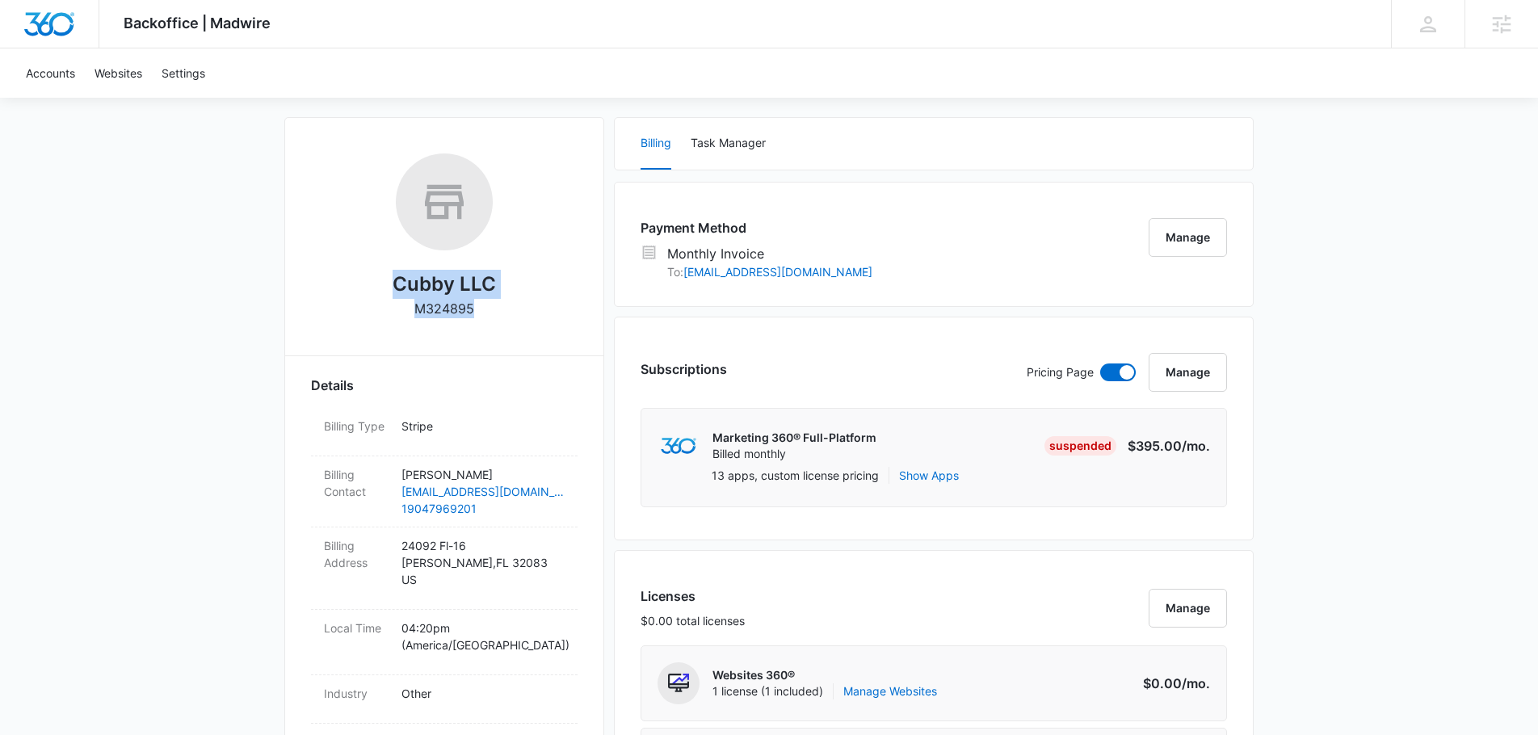
copy div "Cubby LLC M324895"
click at [1179, 376] on button "Manage" at bounding box center [1188, 372] width 78 height 39
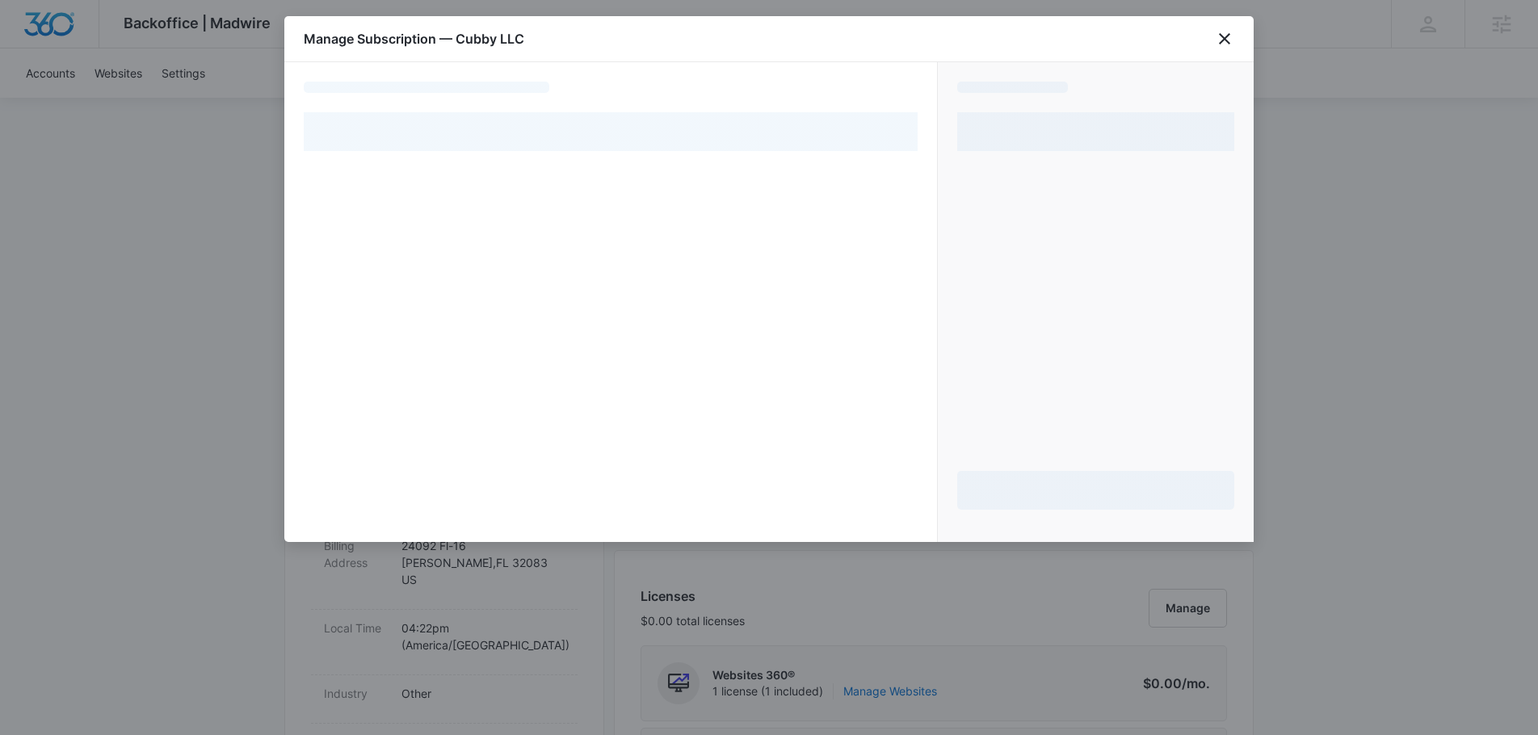
select select "MANUAL_INVOICE"
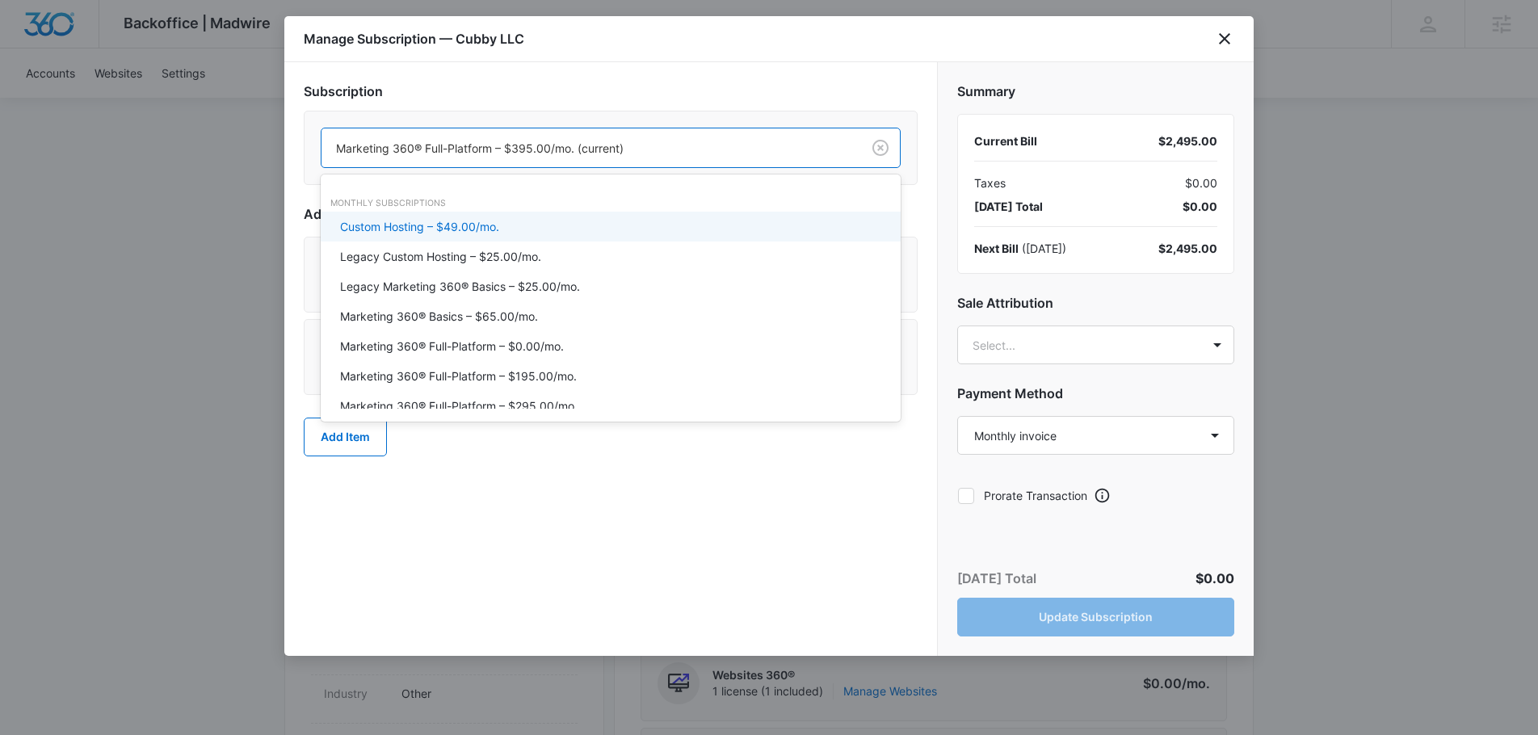
click at [796, 158] on div "Marketing 360® Full-Platform – $395.00/mo. (current)" at bounding box center [591, 148] width 540 height 36
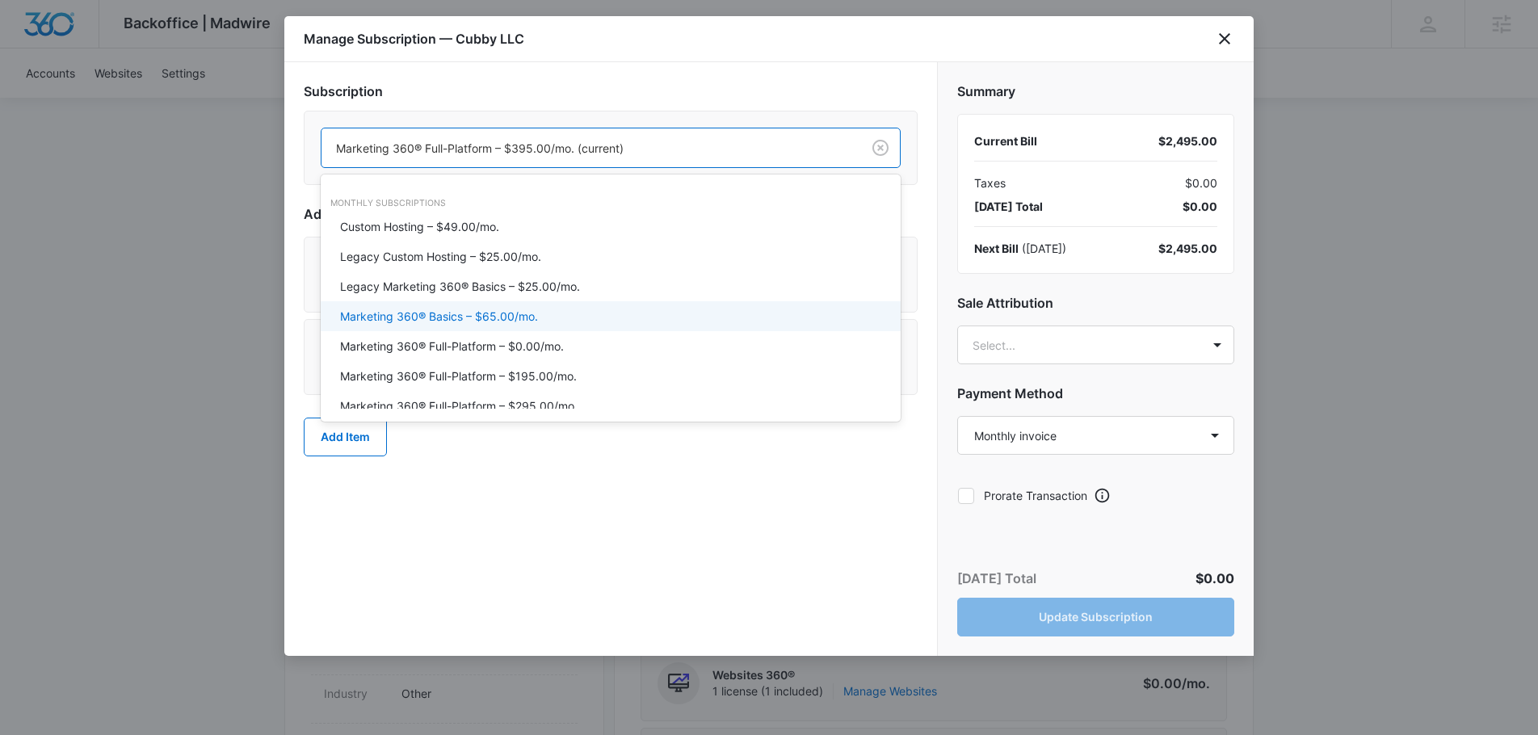
click at [531, 317] on p "Marketing 360® Basics – $65.00/mo." at bounding box center [439, 316] width 198 height 17
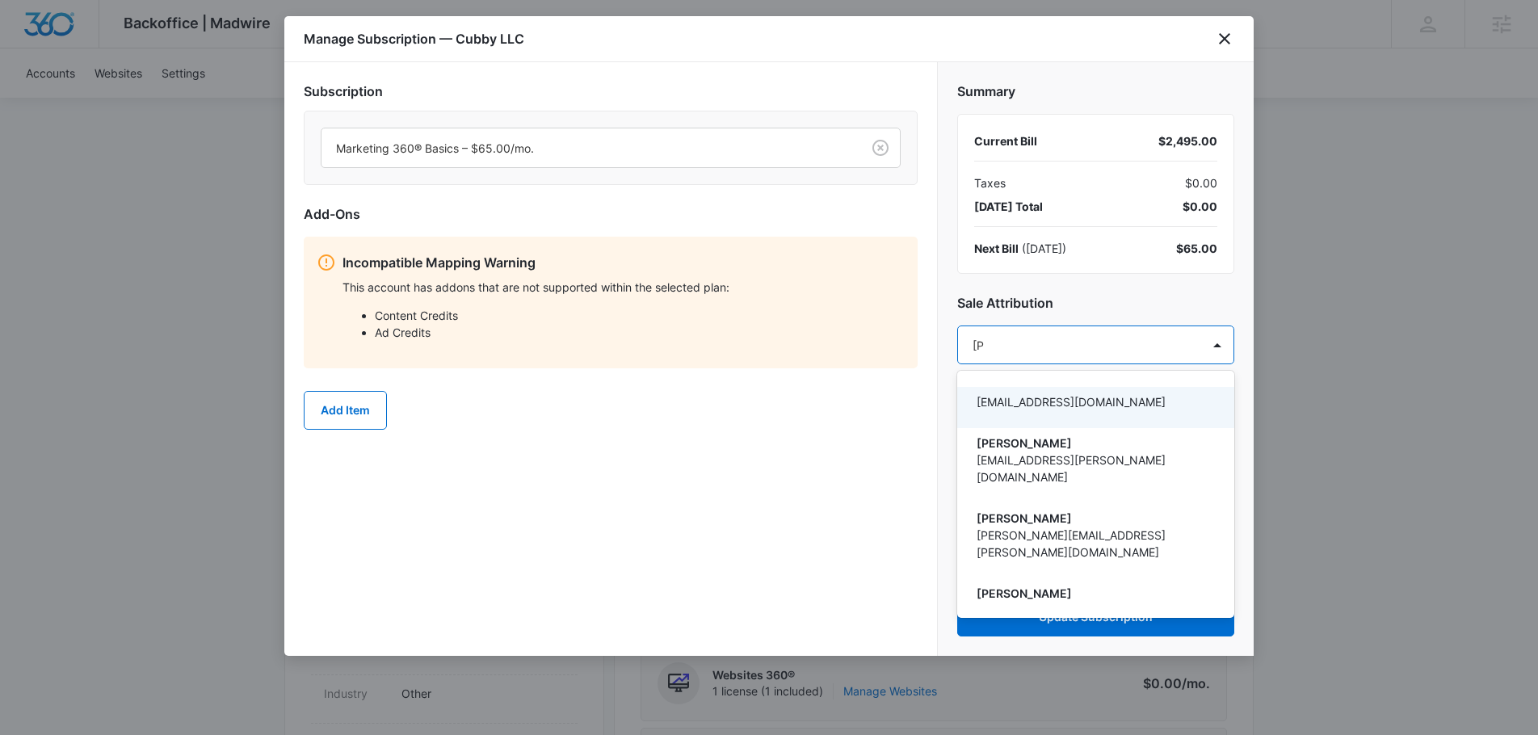
type input "[PERSON_NAME]"
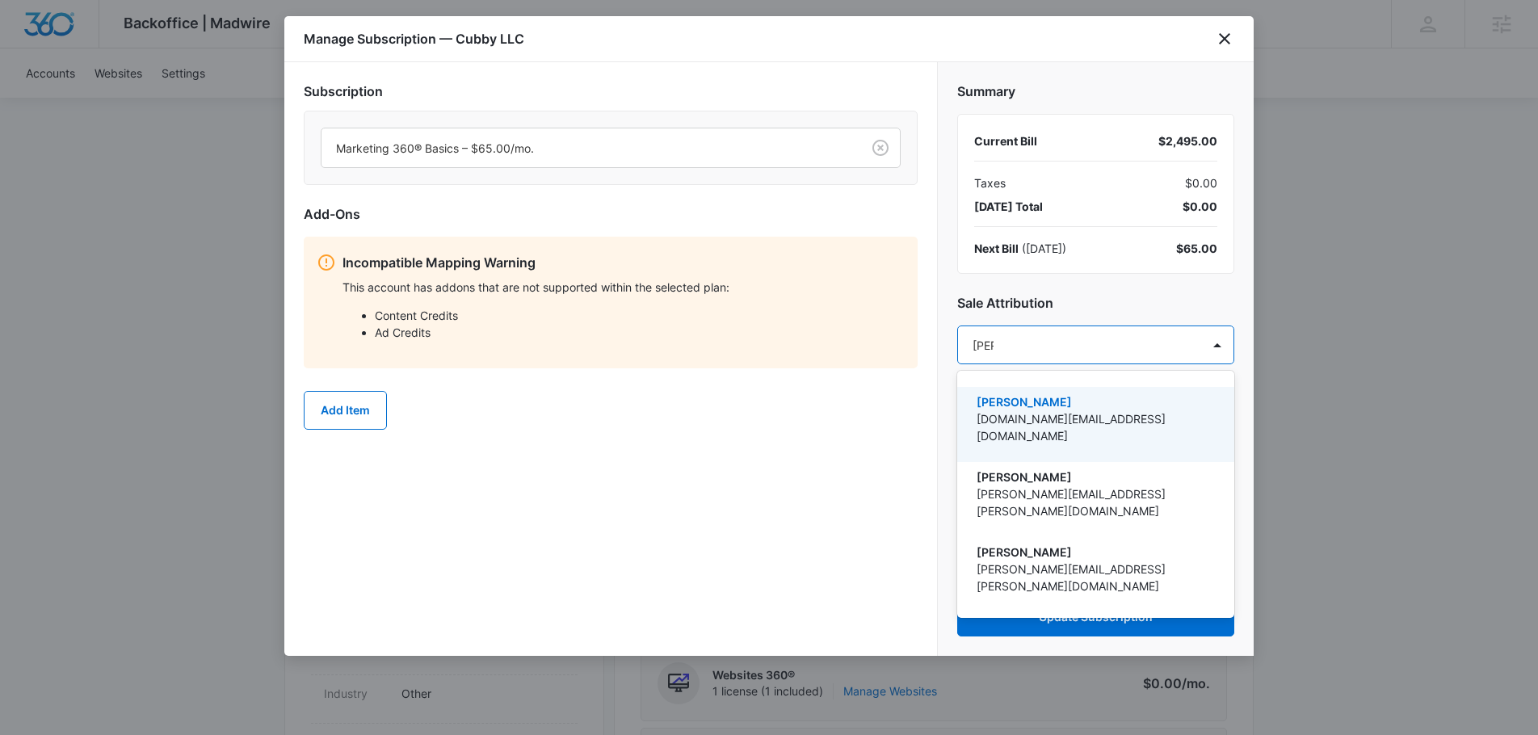
drag, startPoint x: 1111, startPoint y: 427, endPoint x: 925, endPoint y: 422, distance: 185.9
click at [1111, 427] on div "[PERSON_NAME] [DOMAIN_NAME][EMAIL_ADDRESS][DOMAIN_NAME]" at bounding box center [1094, 424] width 235 height 62
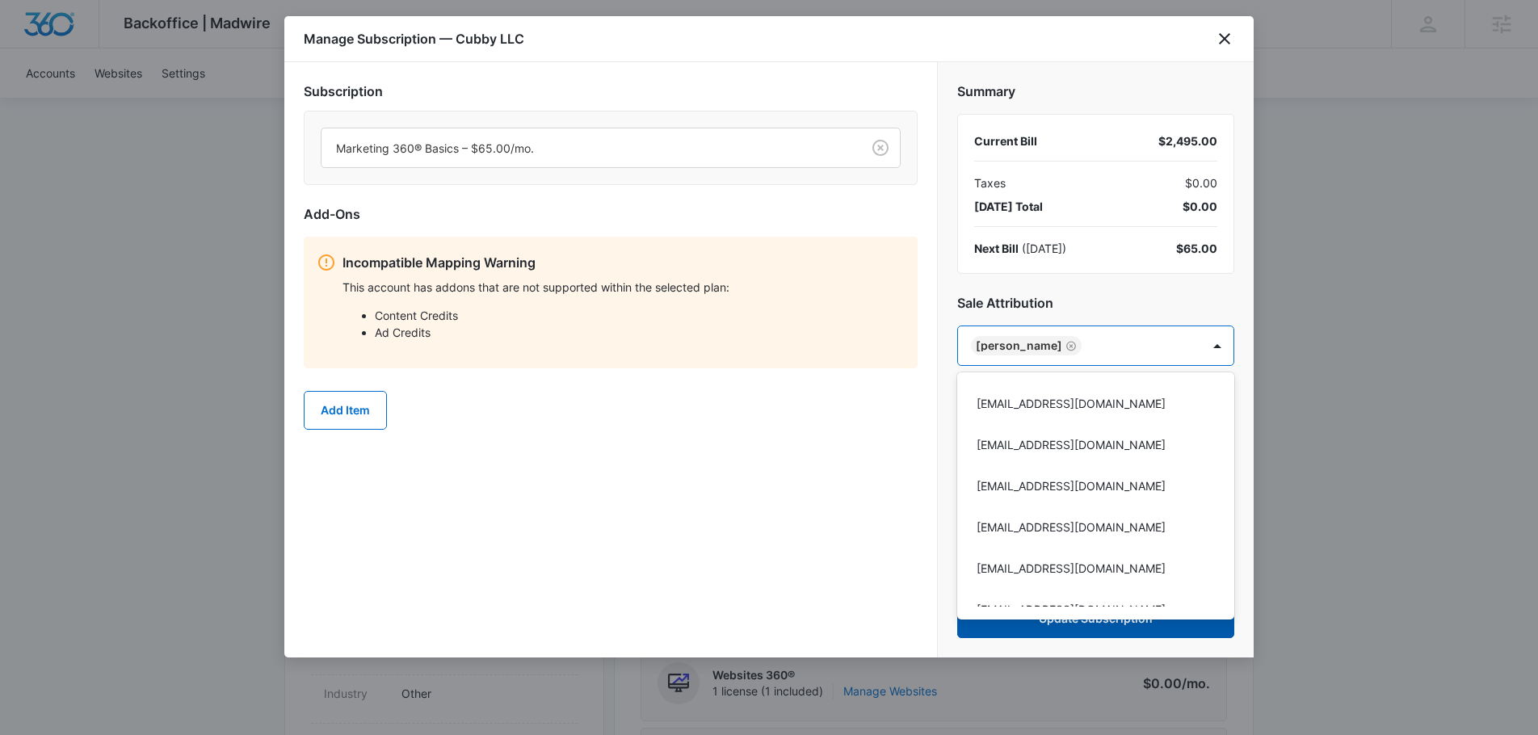
drag, startPoint x: 754, startPoint y: 476, endPoint x: 1130, endPoint y: 613, distance: 400.7
click at [757, 476] on div at bounding box center [769, 367] width 1538 height 735
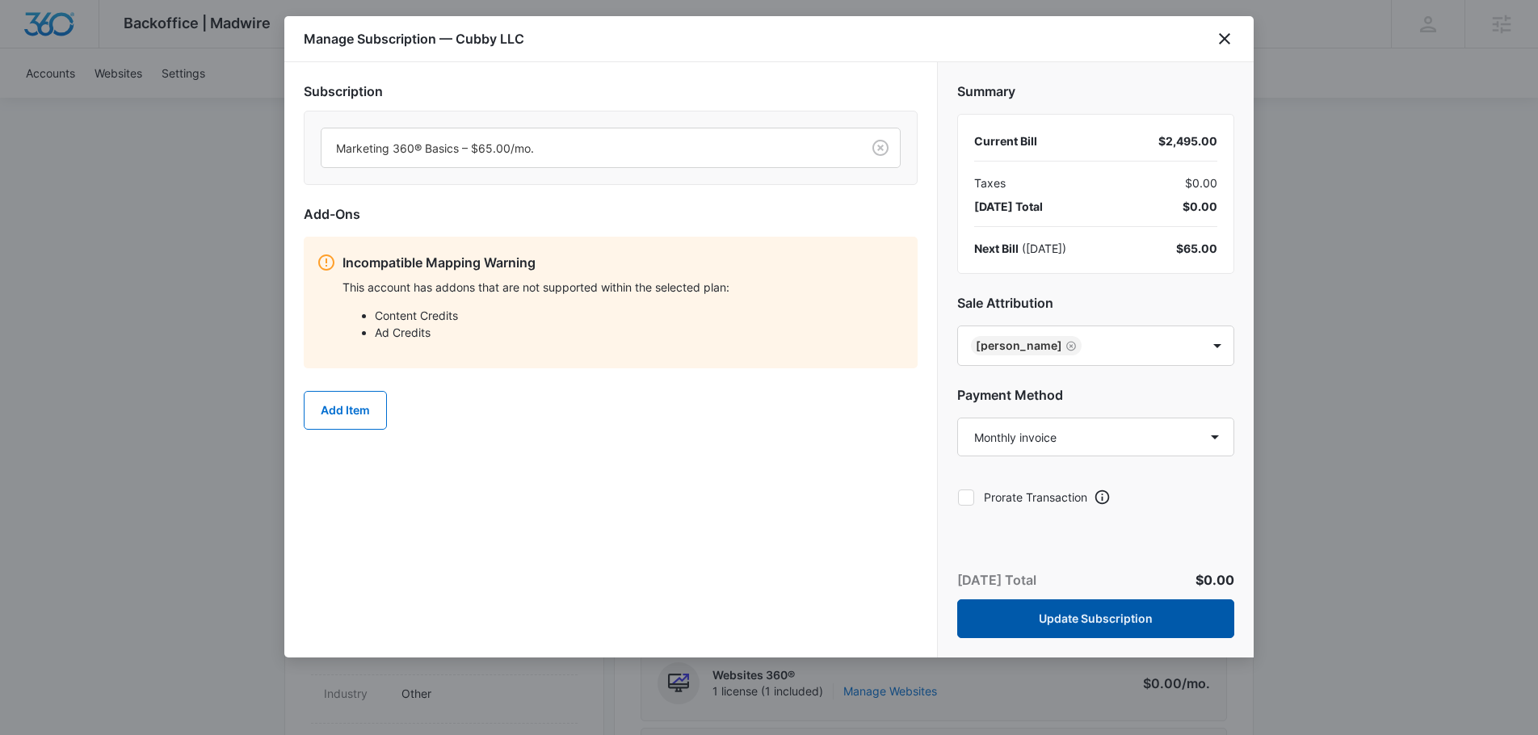
click at [1176, 620] on button "Update Subscription" at bounding box center [1095, 618] width 277 height 39
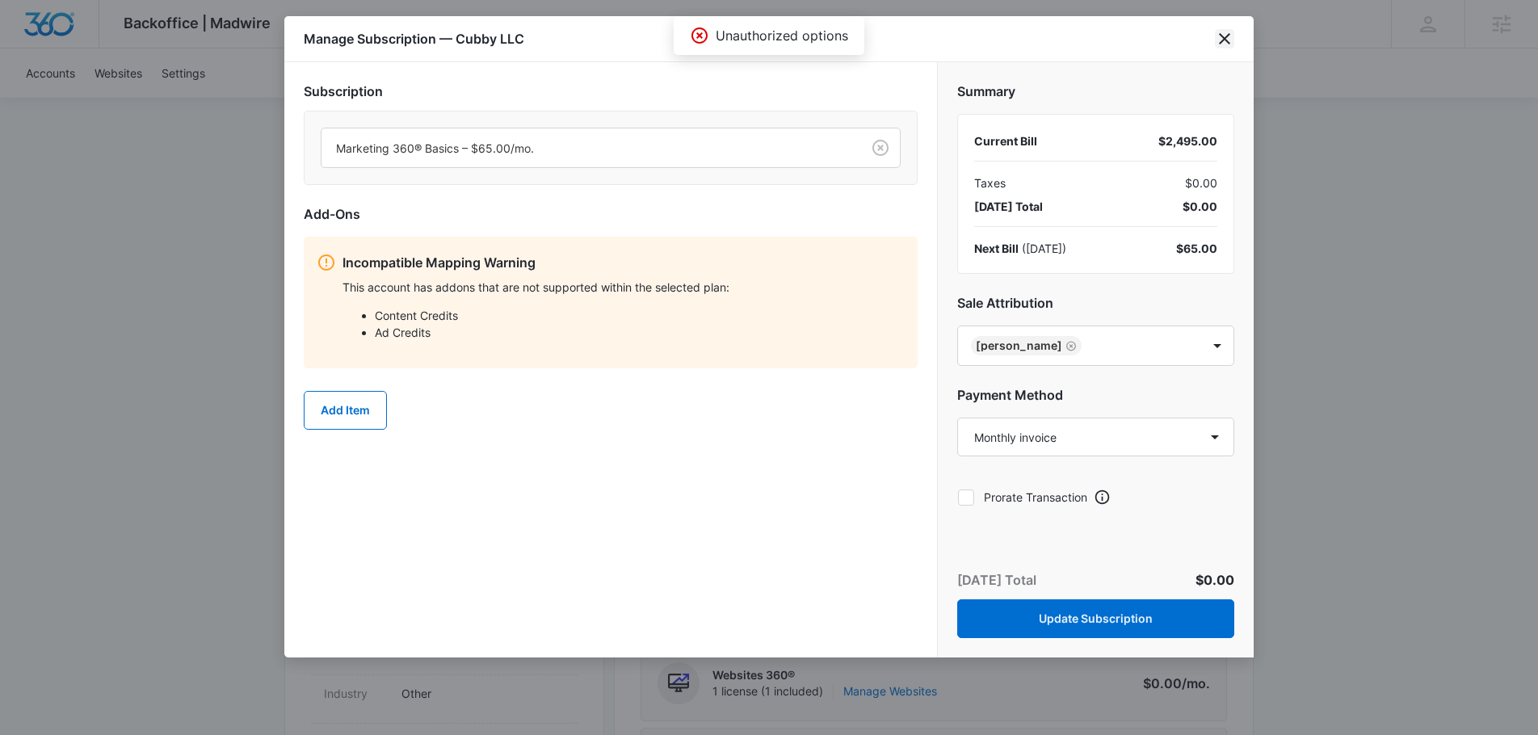
click at [1219, 42] on icon "close" at bounding box center [1224, 38] width 19 height 19
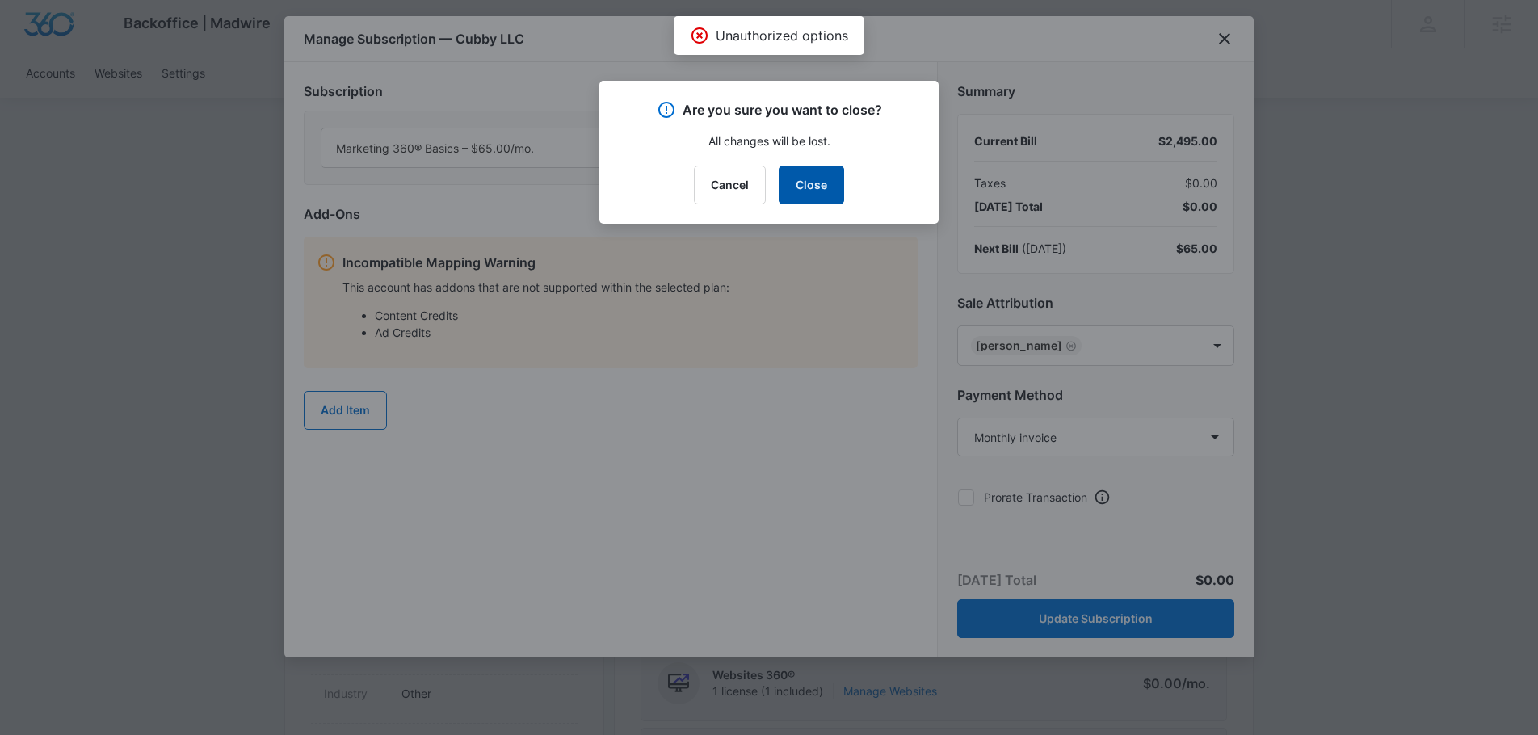
click at [843, 190] on button "Close" at bounding box center [811, 185] width 65 height 39
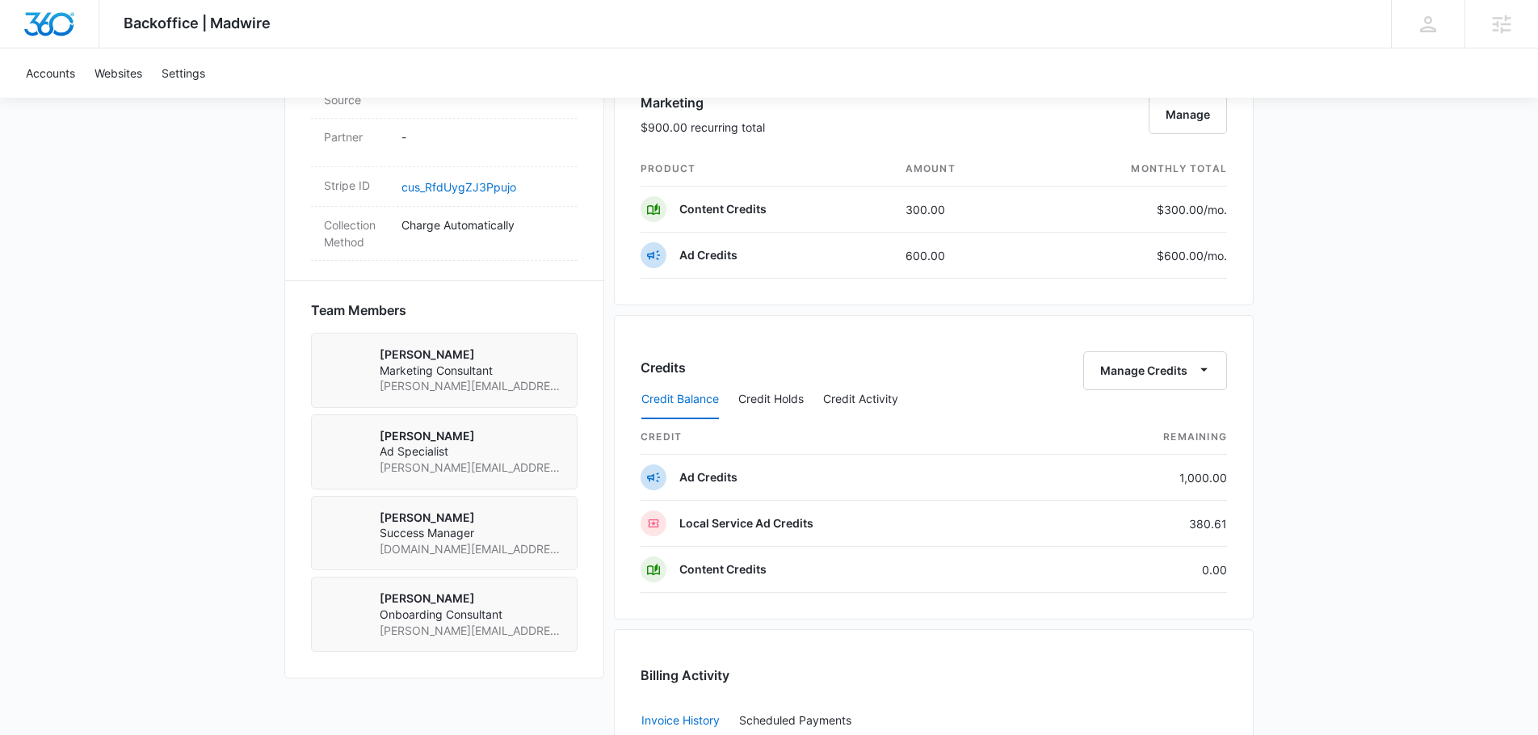
scroll to position [981, 0]
click at [1190, 379] on div "Credit Balance Credit Holds Credit Activity" at bounding box center [934, 399] width 586 height 40
click at [1196, 375] on icon "button" at bounding box center [1204, 368] width 17 height 17
click at [1137, 423] on div "Transfer Credits" at bounding box center [1146, 421] width 85 height 11
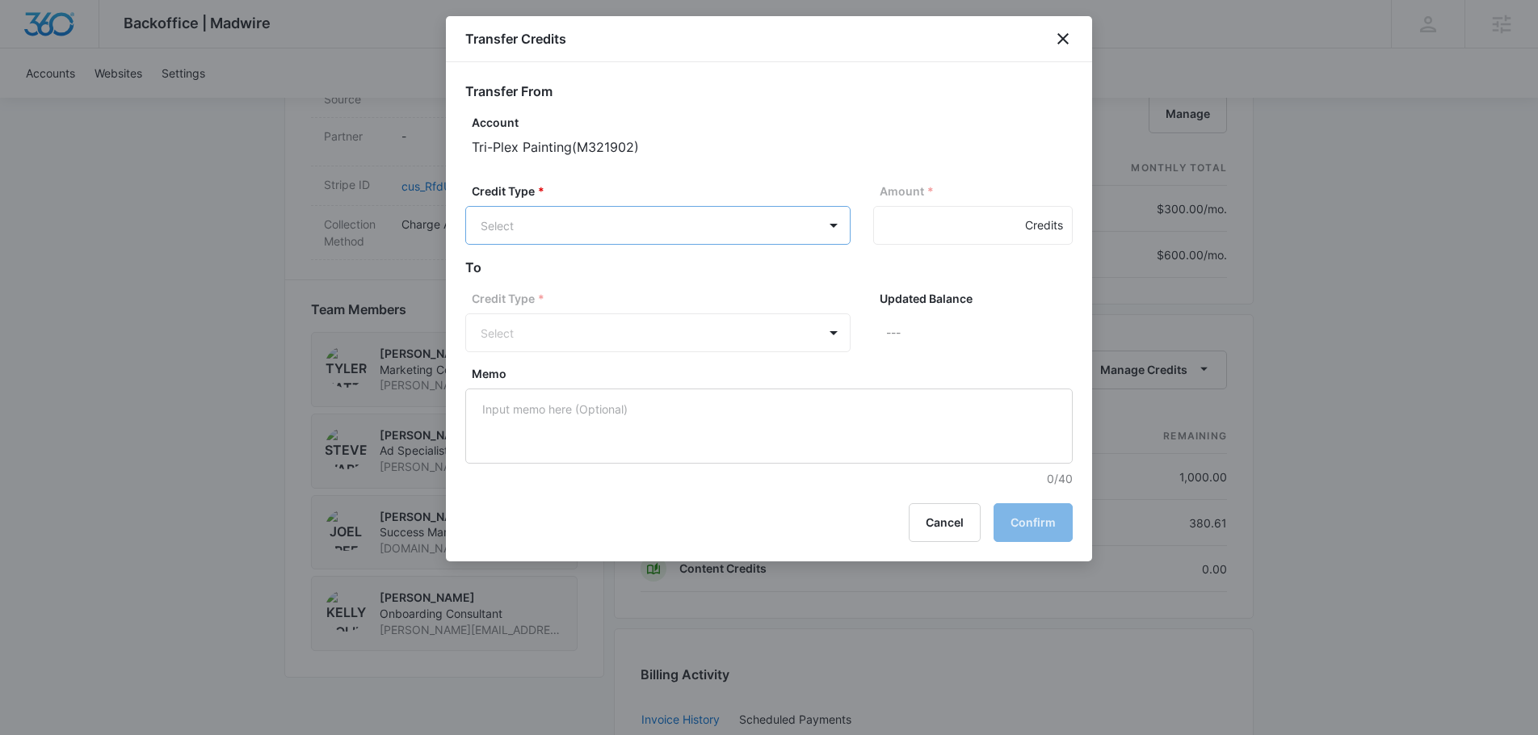
click at [802, 229] on body "Backoffice | Madwire Apps Settings JG Joel Green Joel.Green@madwire.com My Prof…" at bounding box center [769, 107] width 1538 height 2177
click at [677, 279] on div "Ad Credits (1000.00 Credits)" at bounding box center [656, 287] width 343 height 26
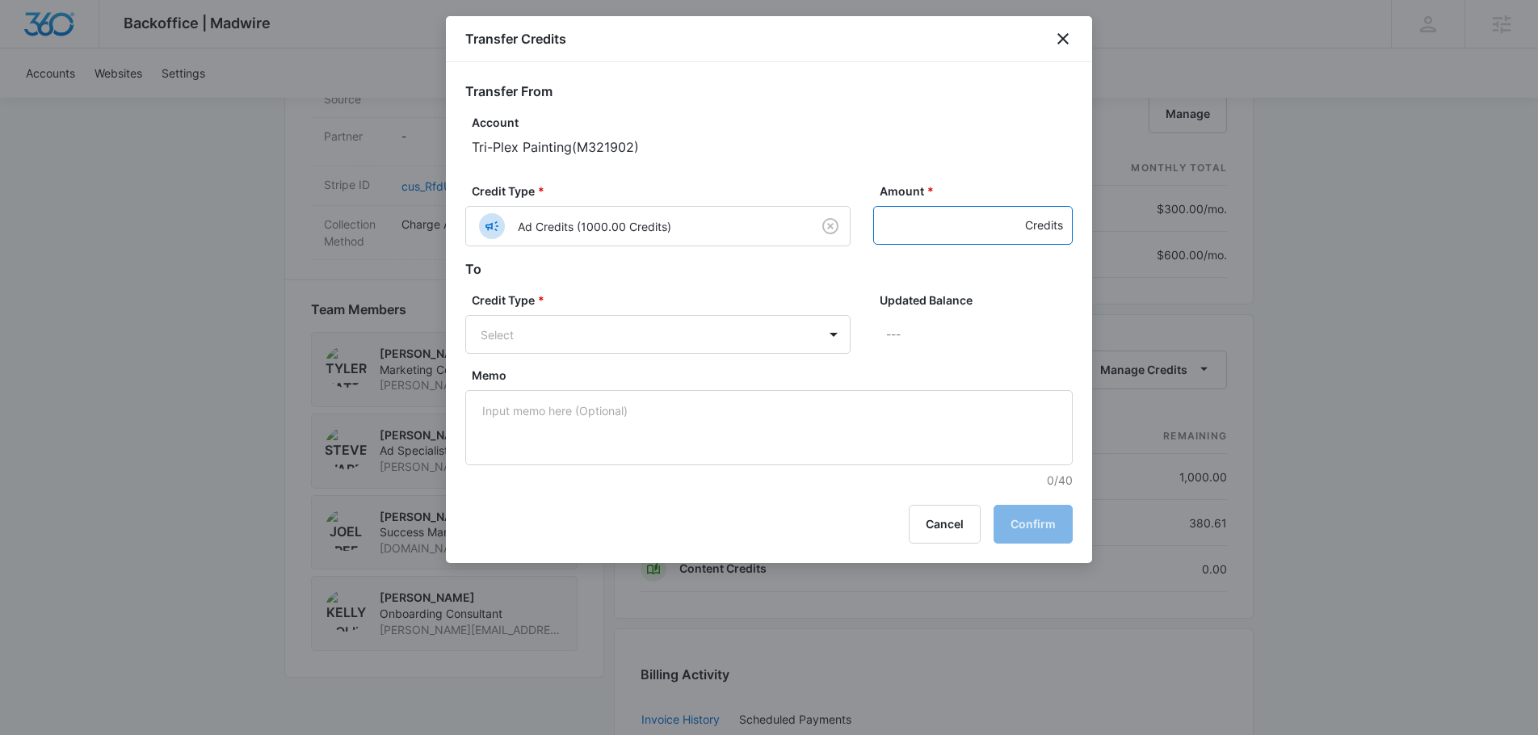
click at [927, 212] on input "Amount *" at bounding box center [973, 225] width 200 height 39
type input "500"
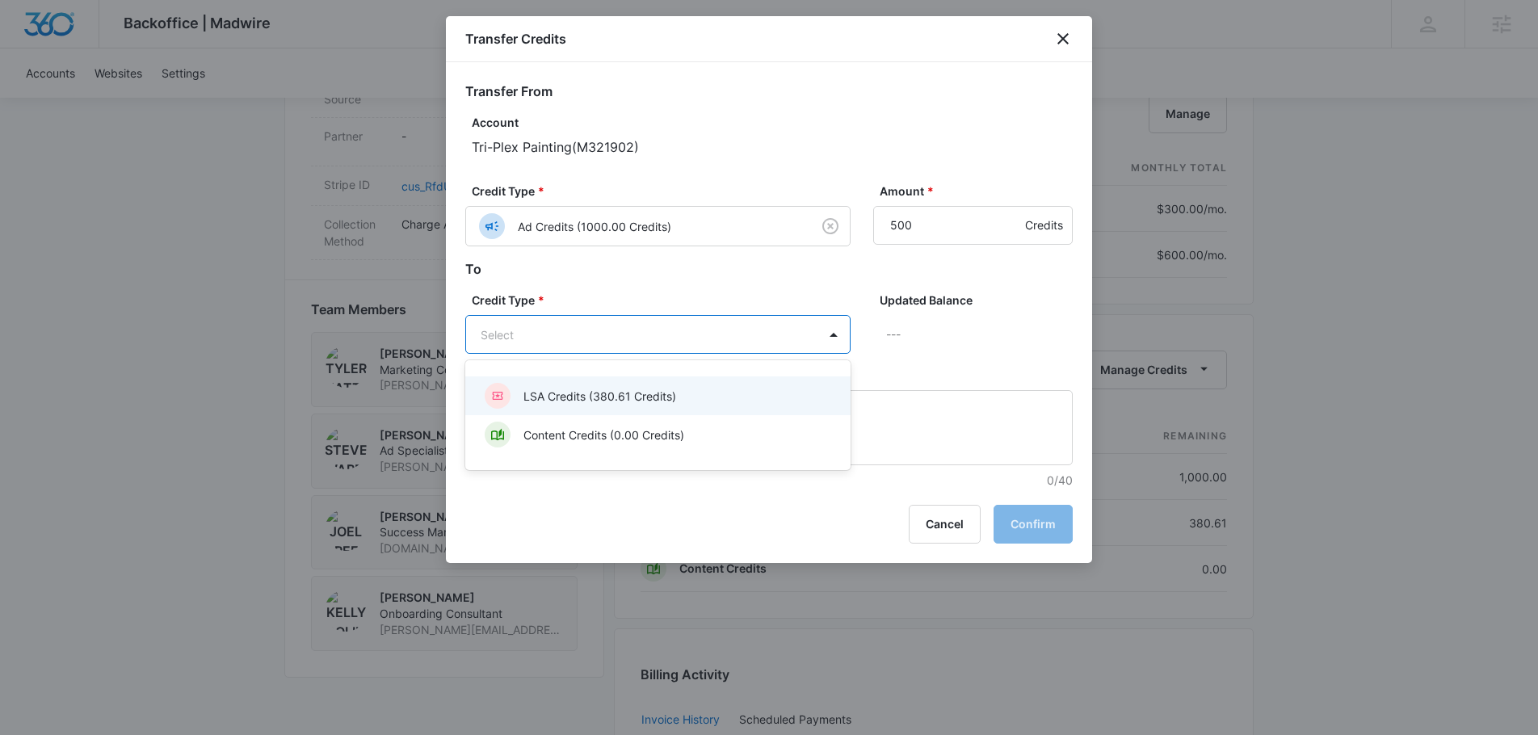
click at [678, 346] on body "Backoffice | Madwire Apps Settings JG Joel Green Joel.Green@madwire.com My Prof…" at bounding box center [769, 107] width 1538 height 2177
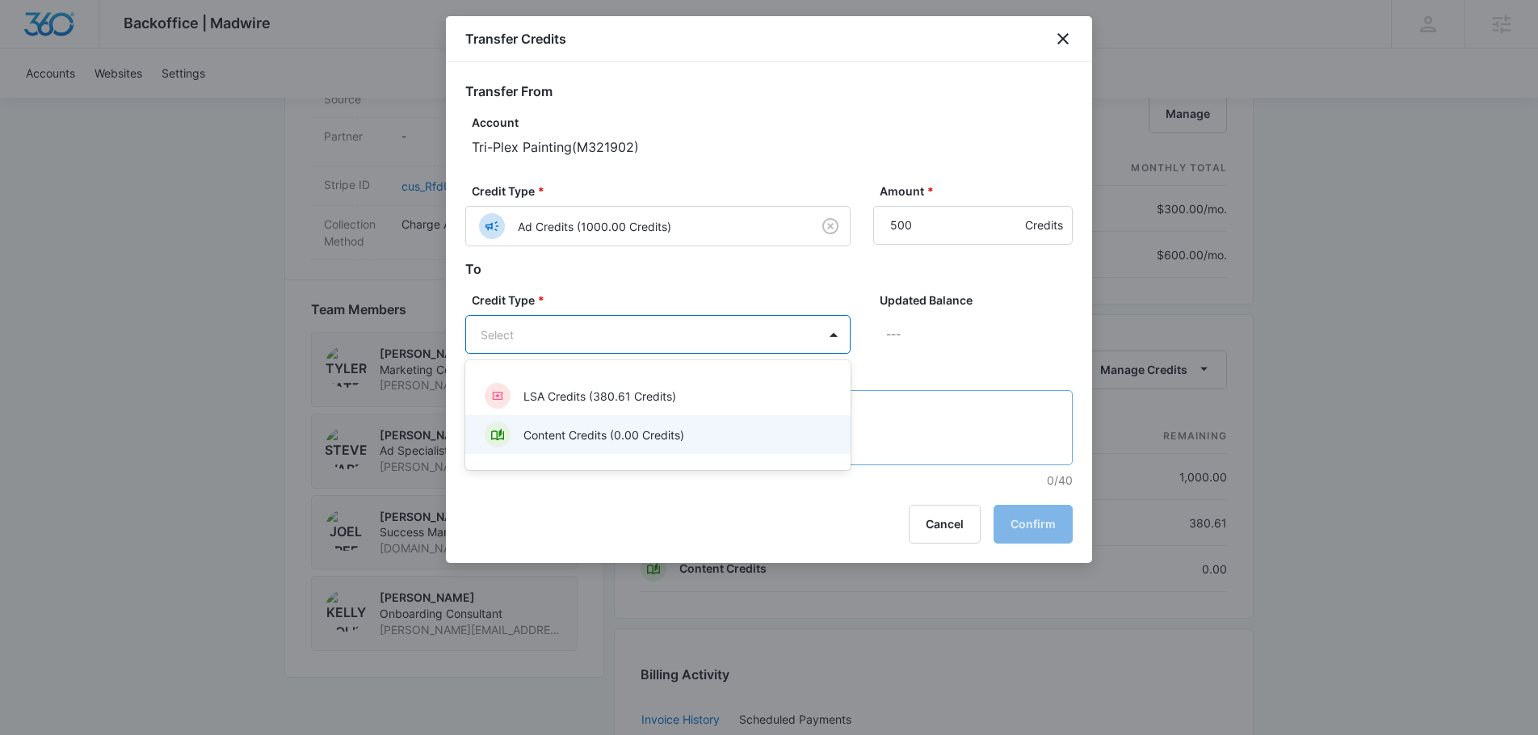
click at [649, 438] on p "Content Credits (0.00 Credits)" at bounding box center [603, 435] width 161 height 17
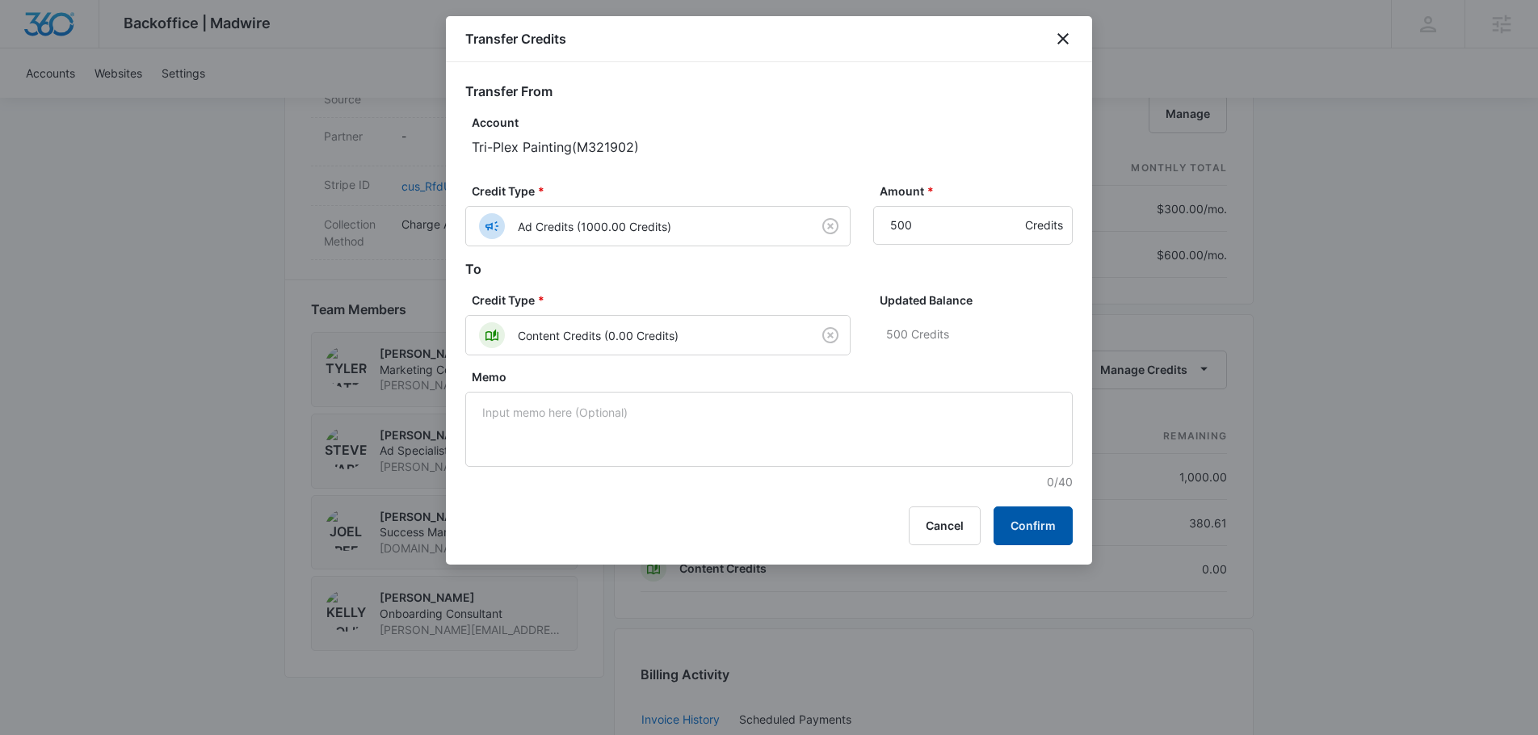
click at [1047, 525] on button "Confirm" at bounding box center [1033, 525] width 79 height 39
